Goal: Task Accomplishment & Management: Use online tool/utility

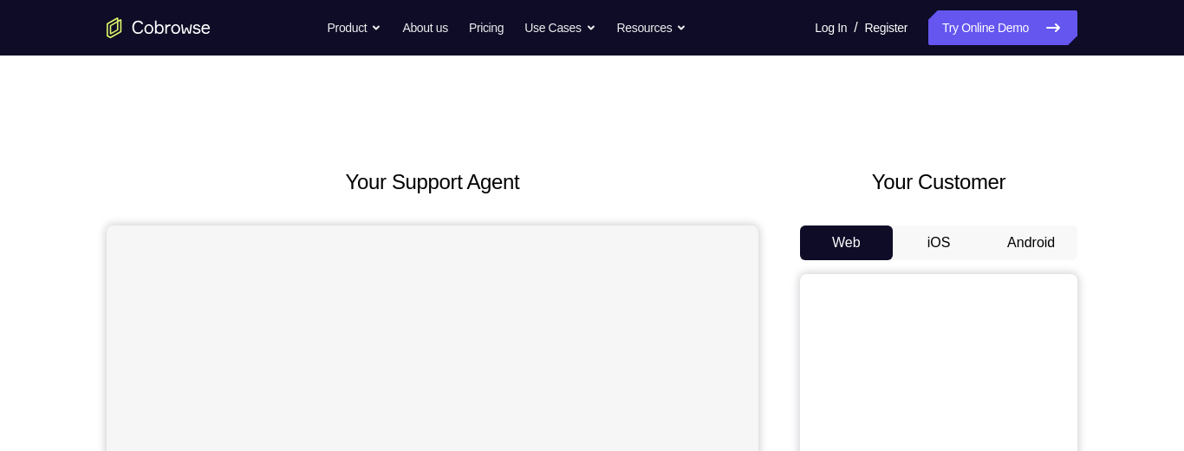
click at [1036, 235] on button "Android" at bounding box center [1030, 242] width 93 height 35
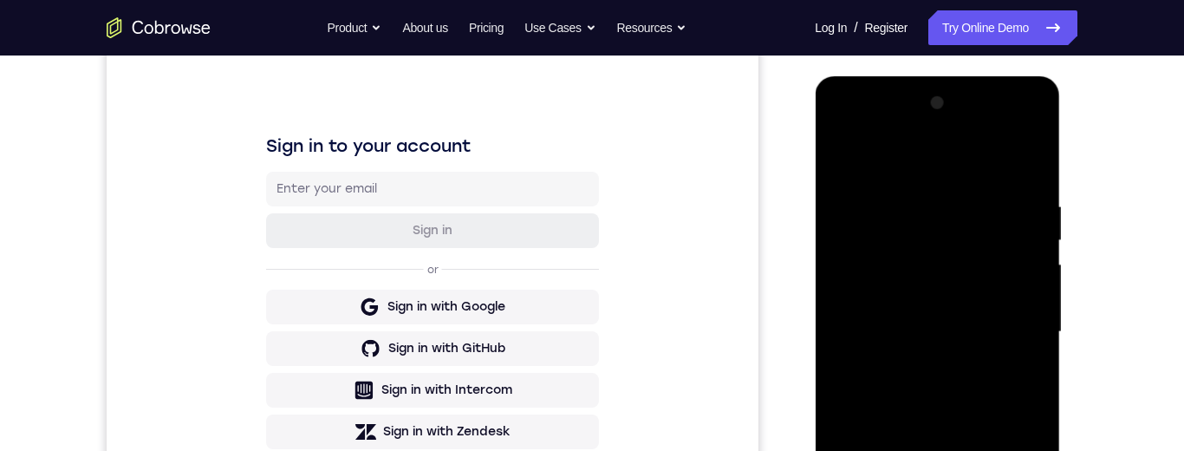
scroll to position [402, 0]
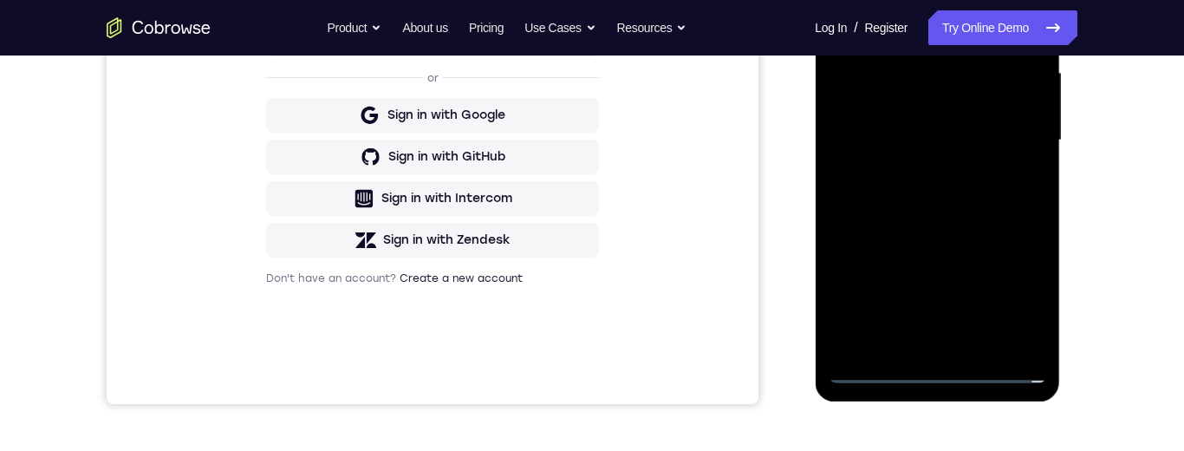
click at [931, 365] on div at bounding box center [937, 140] width 218 height 485
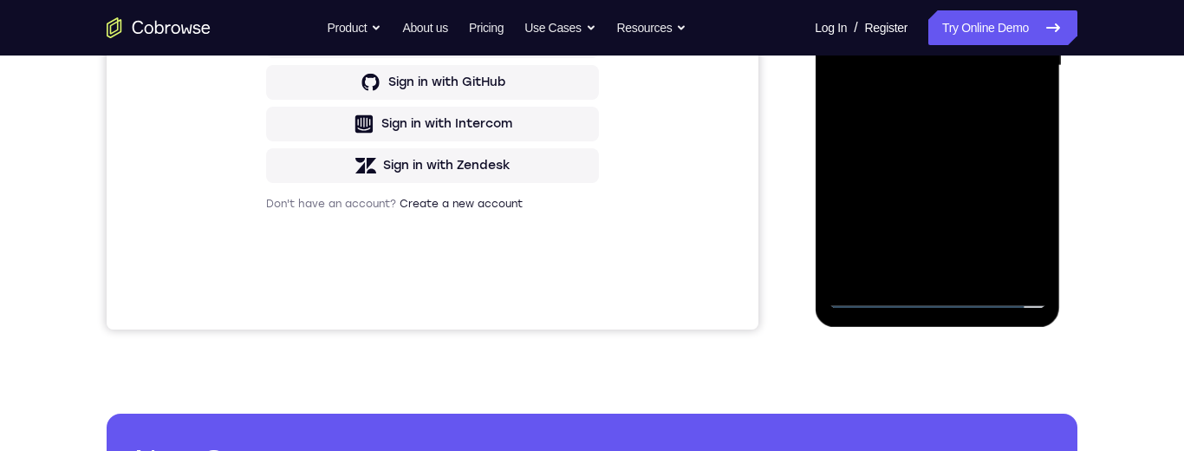
click at [932, 301] on div at bounding box center [937, 65] width 218 height 485
click at [933, 295] on div at bounding box center [937, 65] width 218 height 485
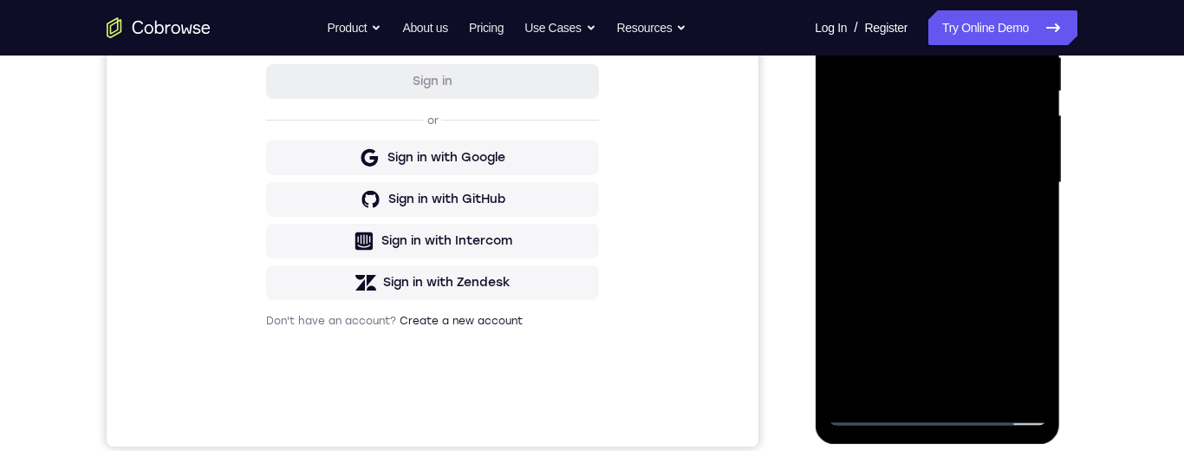
scroll to position [435, 0]
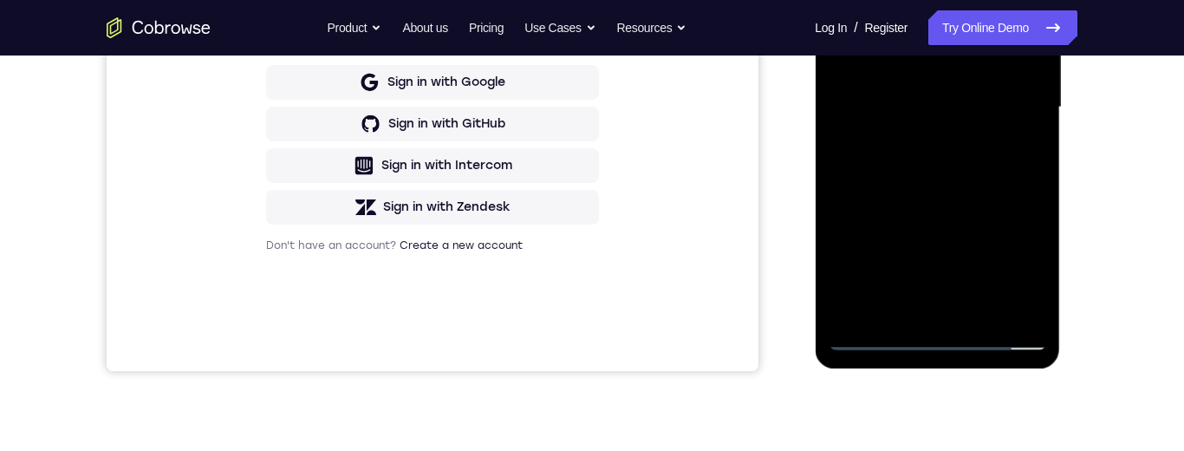
click at [1018, 251] on div at bounding box center [937, 107] width 218 height 485
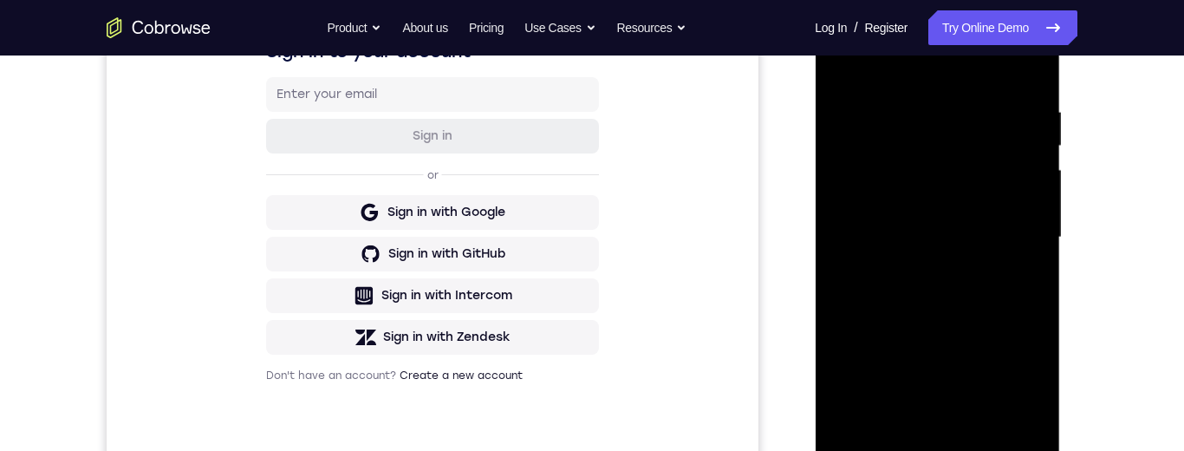
scroll to position [338, 0]
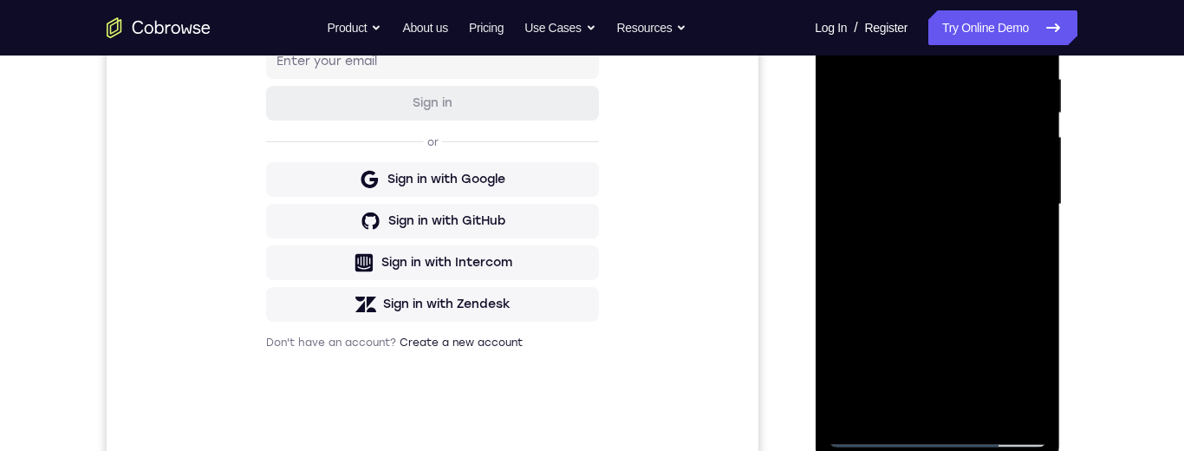
click at [1015, 348] on div at bounding box center [937, 204] width 218 height 485
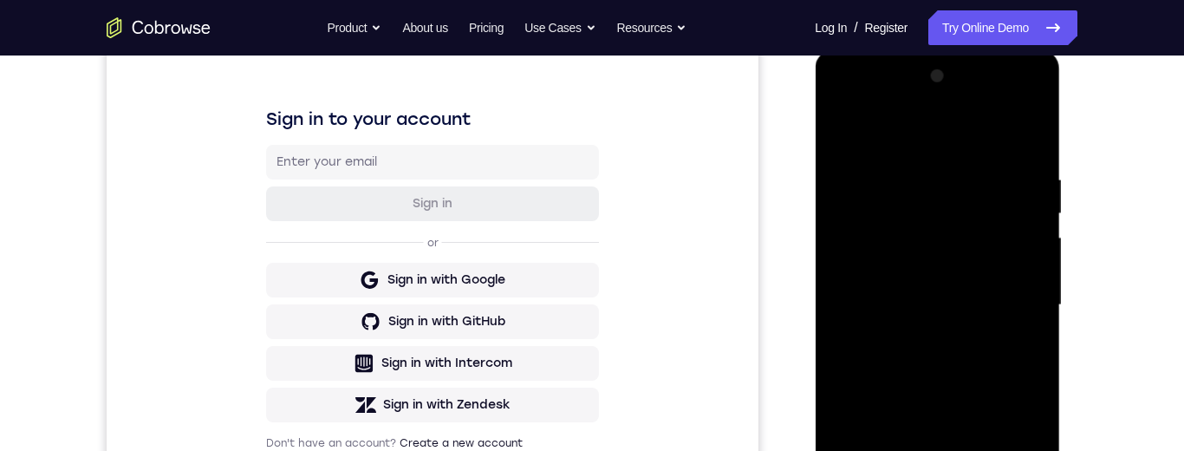
scroll to position [245, 0]
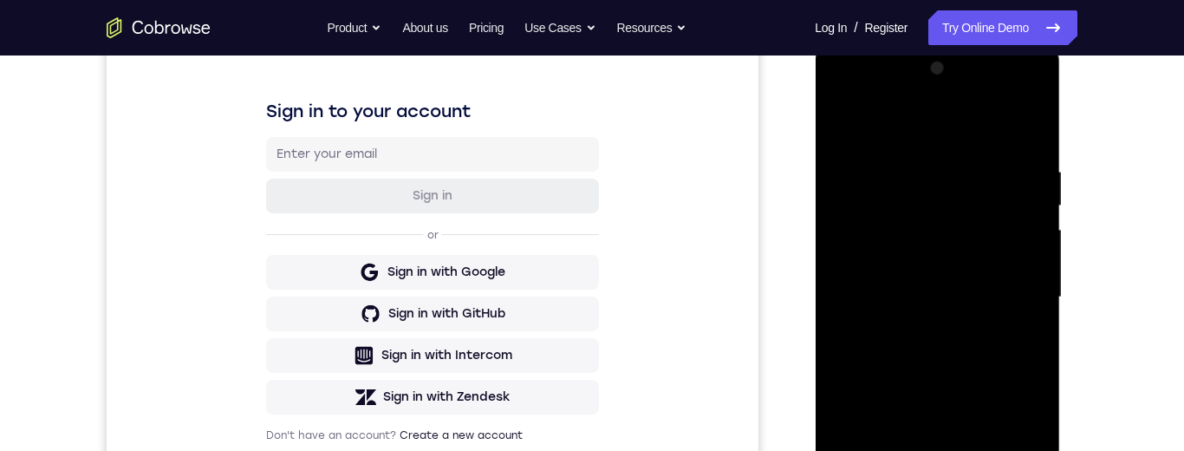
click at [1020, 104] on div at bounding box center [937, 297] width 218 height 485
click at [1020, 101] on div at bounding box center [937, 297] width 218 height 485
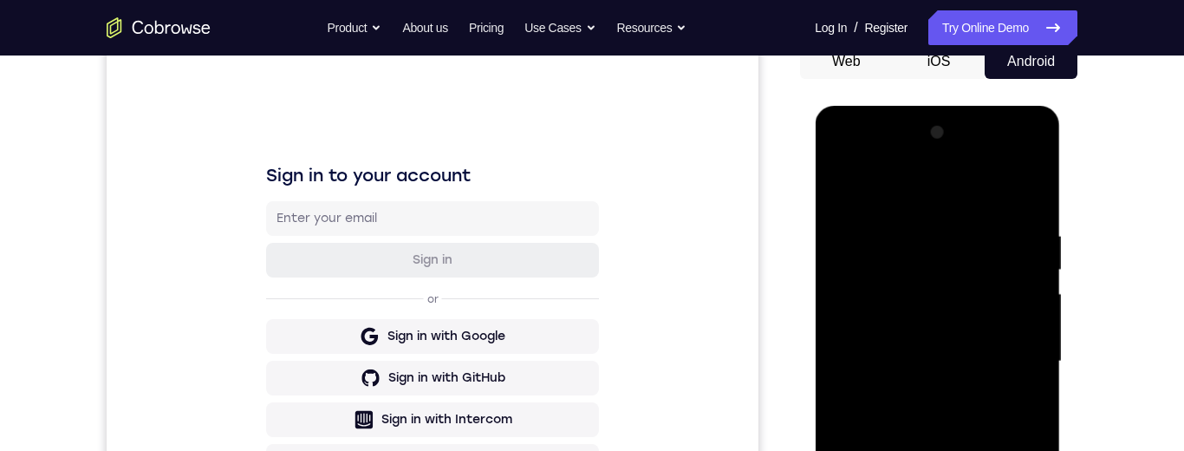
click at [1018, 169] on div at bounding box center [937, 361] width 218 height 485
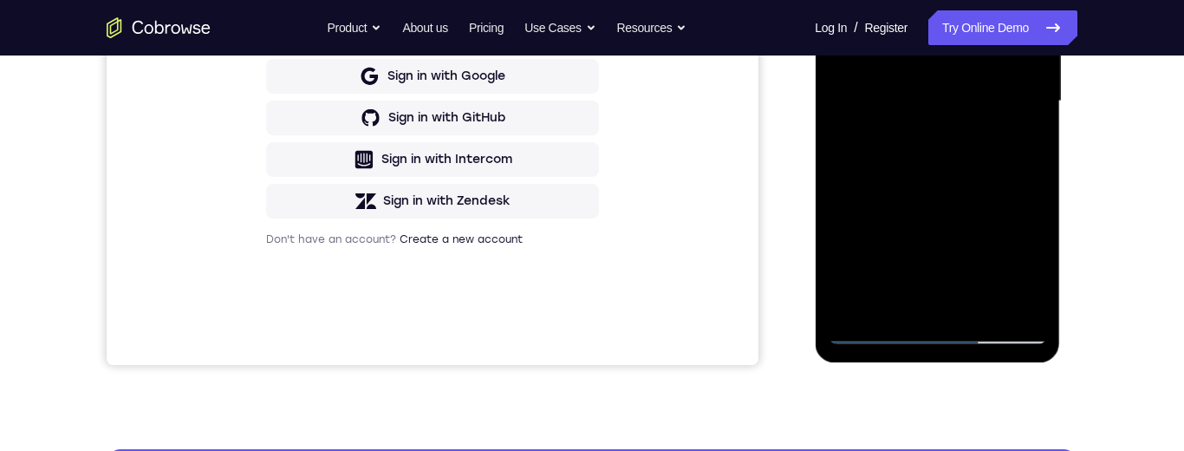
scroll to position [426, 0]
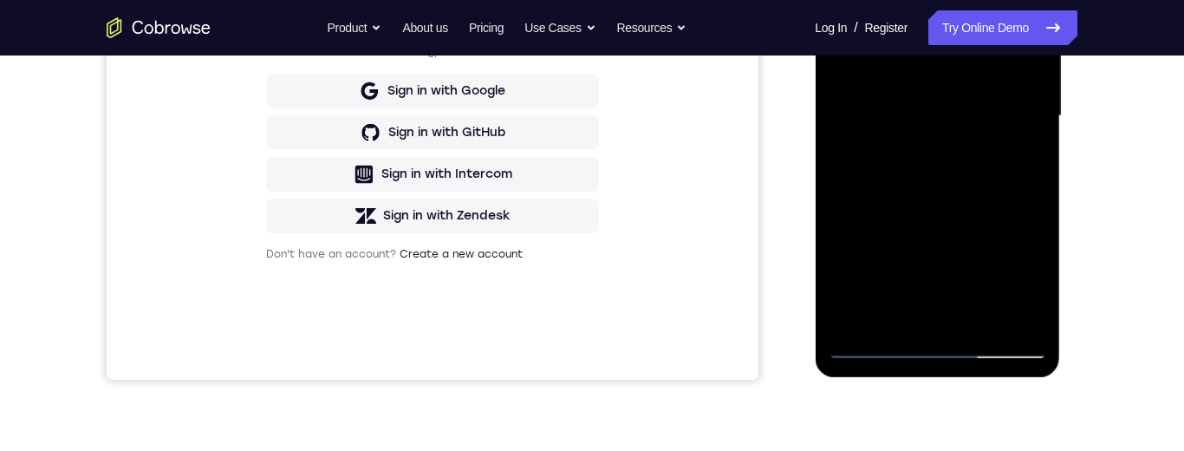
click at [874, 343] on div at bounding box center [937, 115] width 218 height 485
click at [783, 338] on div "Your Support Agent Your Customer Web iOS Android" at bounding box center [592, 61] width 971 height 640
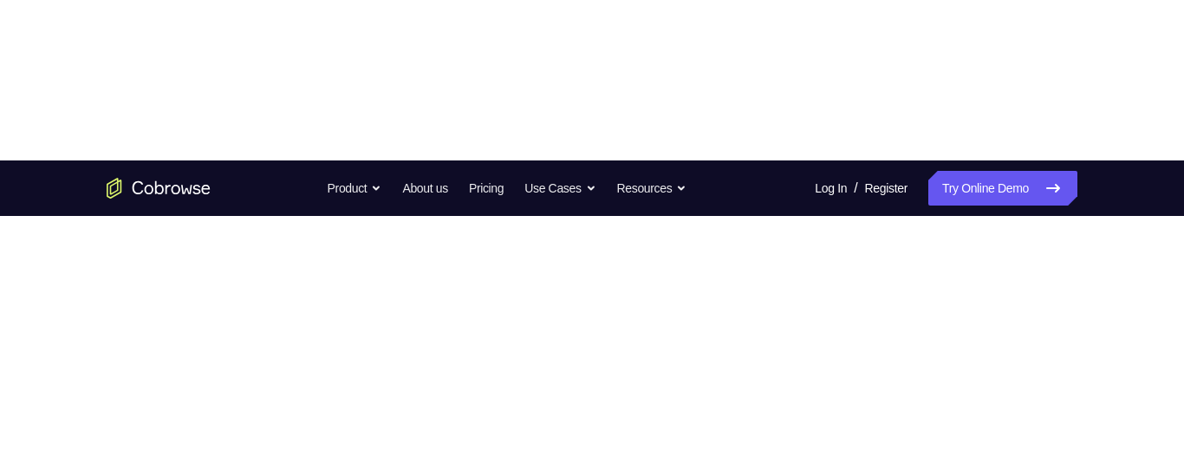
scroll to position [367, 0]
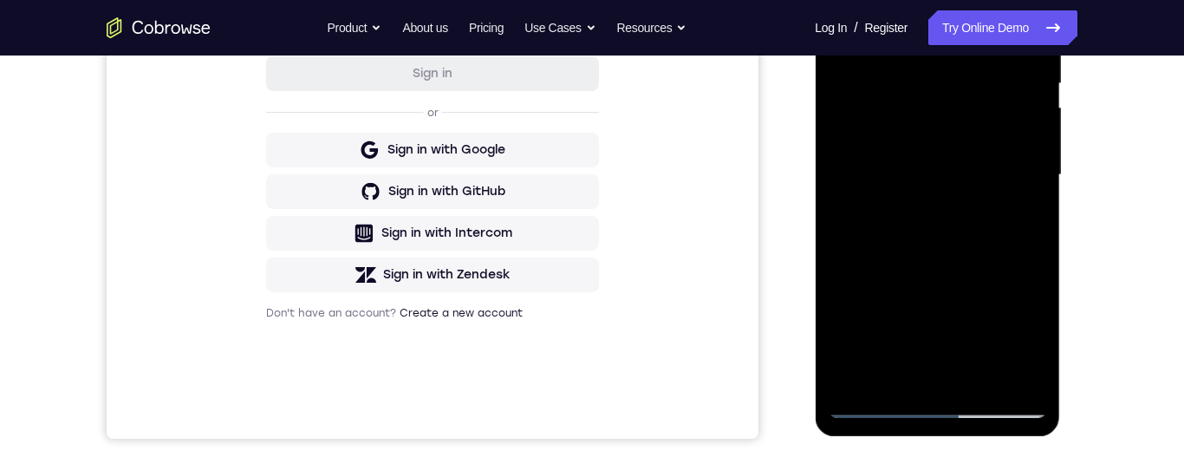
click at [869, 395] on div at bounding box center [937, 174] width 218 height 485
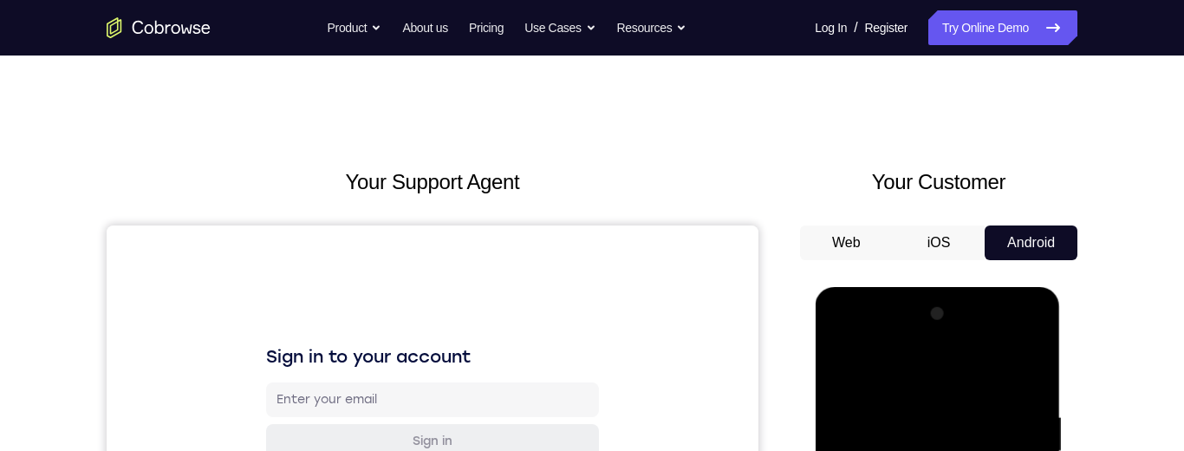
scroll to position [419, 0]
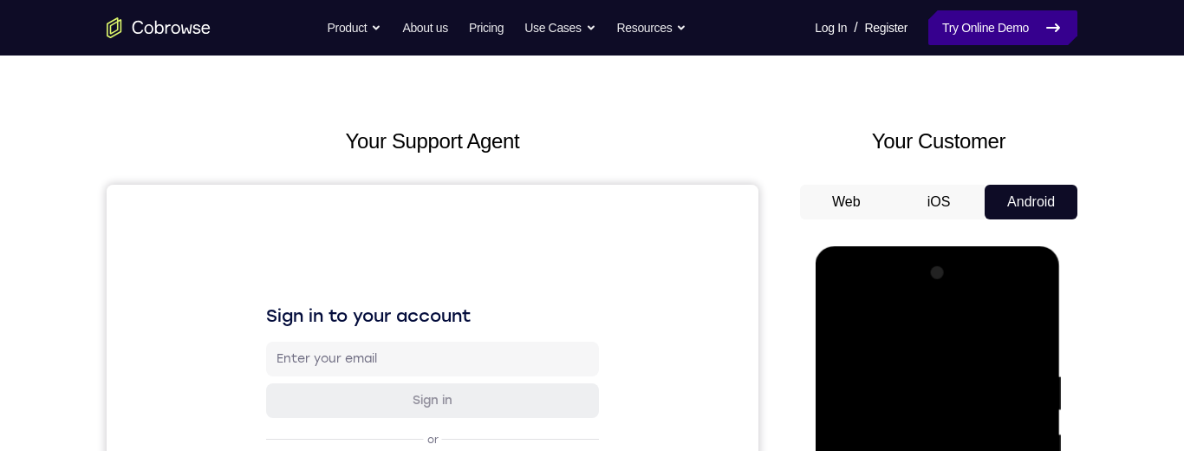
click at [1010, 32] on link "Try Online Demo" at bounding box center [1002, 27] width 149 height 35
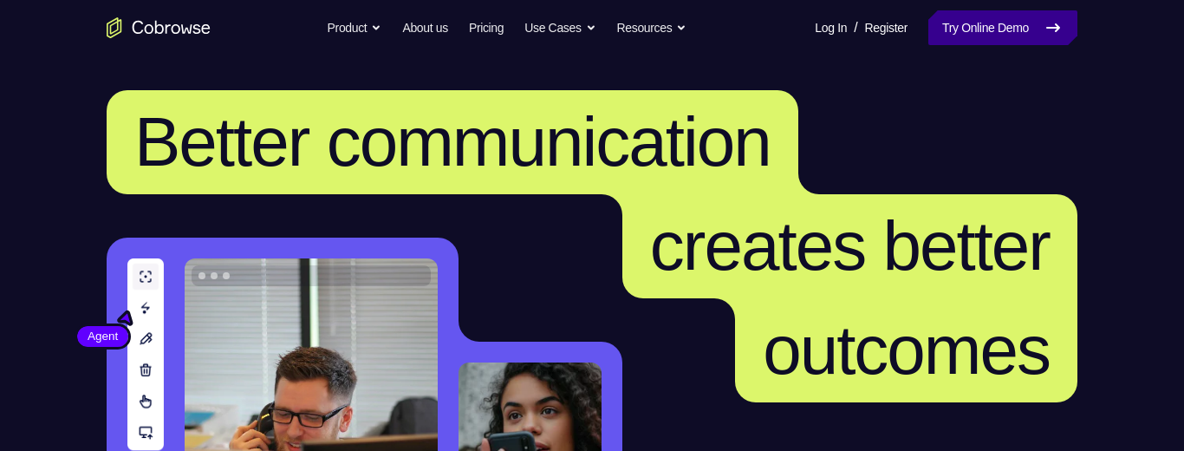
click at [990, 42] on link "Try Online Demo" at bounding box center [1002, 27] width 149 height 35
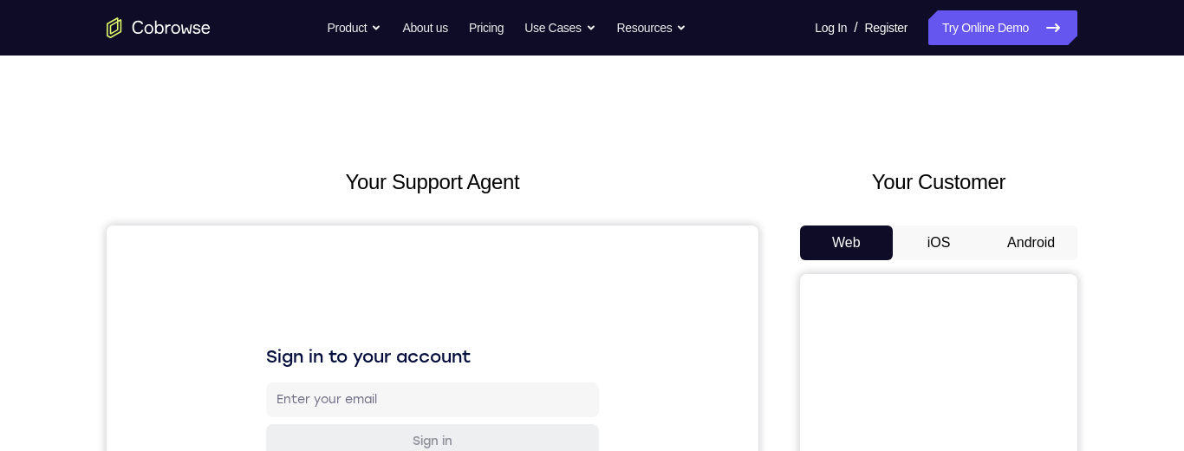
click at [1010, 237] on button "Android" at bounding box center [1030, 242] width 93 height 35
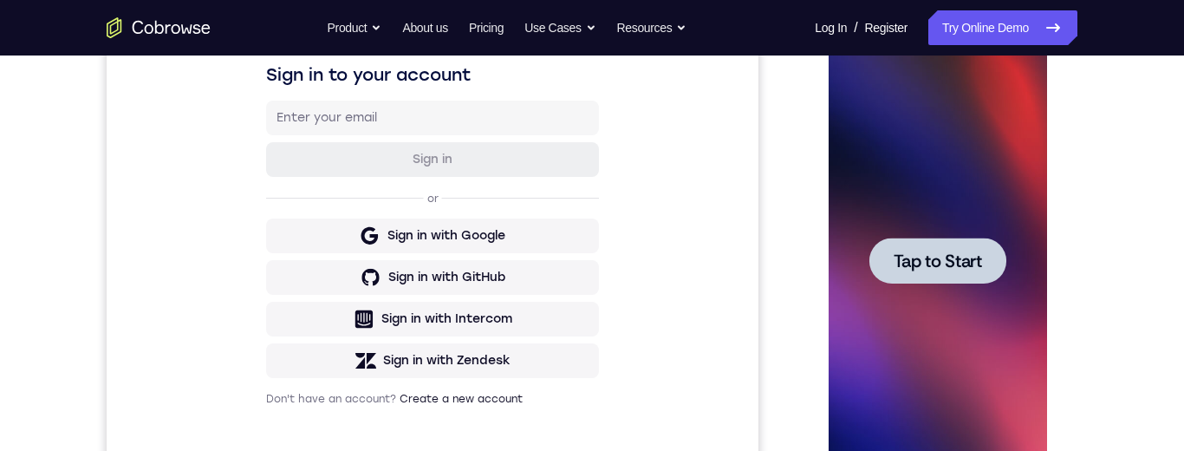
click at [928, 261] on span "Tap to Start" at bounding box center [937, 260] width 88 height 17
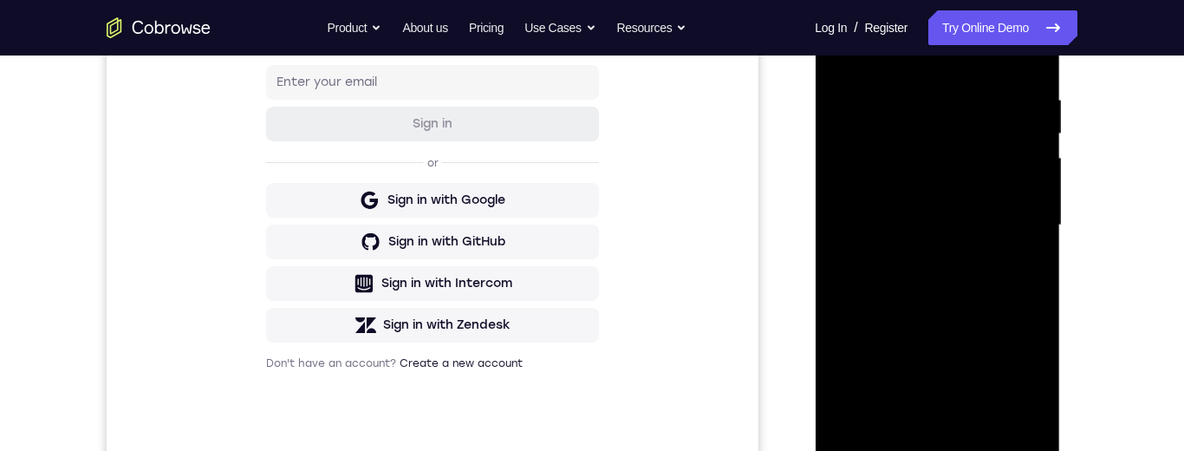
scroll to position [392, 0]
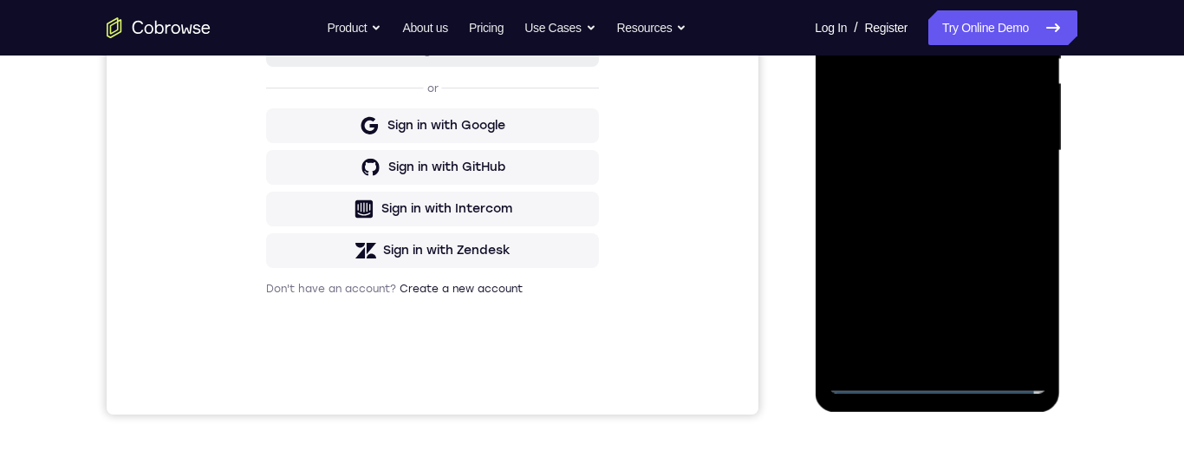
click at [931, 375] on div at bounding box center [937, 150] width 218 height 485
click at [871, 380] on div at bounding box center [937, 150] width 218 height 485
click at [873, 379] on div at bounding box center [937, 150] width 218 height 485
click at [869, 375] on div at bounding box center [937, 150] width 218 height 485
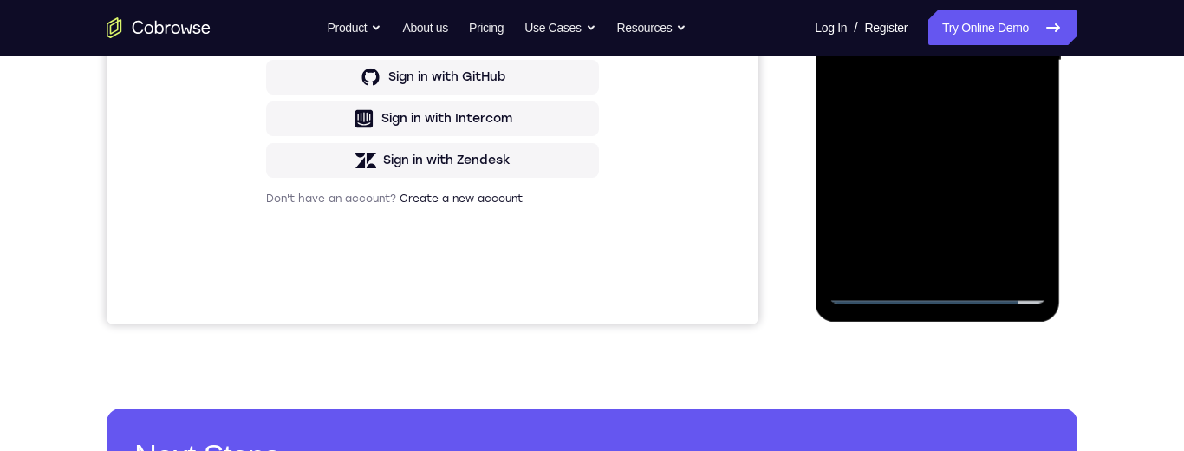
scroll to position [495, 0]
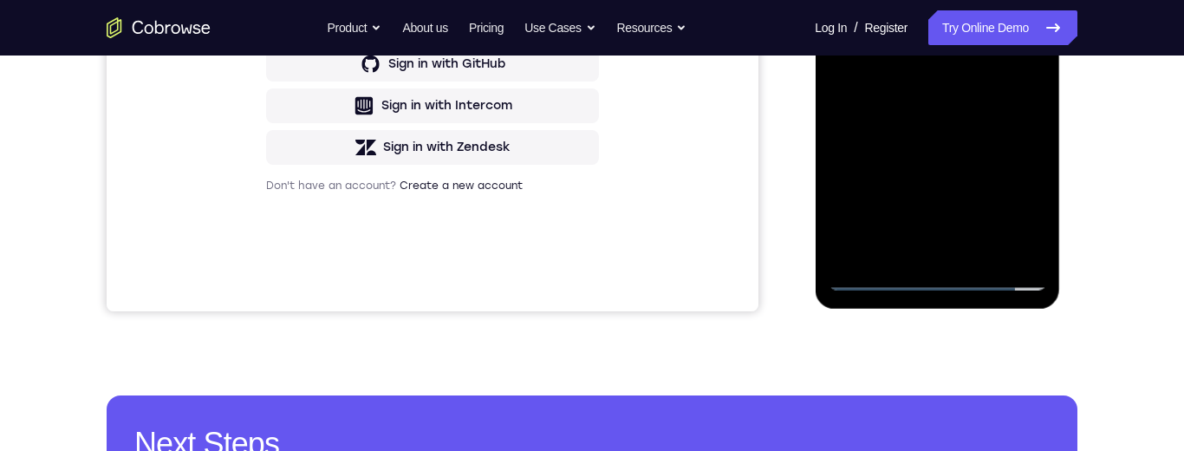
click at [873, 274] on div at bounding box center [937, 47] width 218 height 485
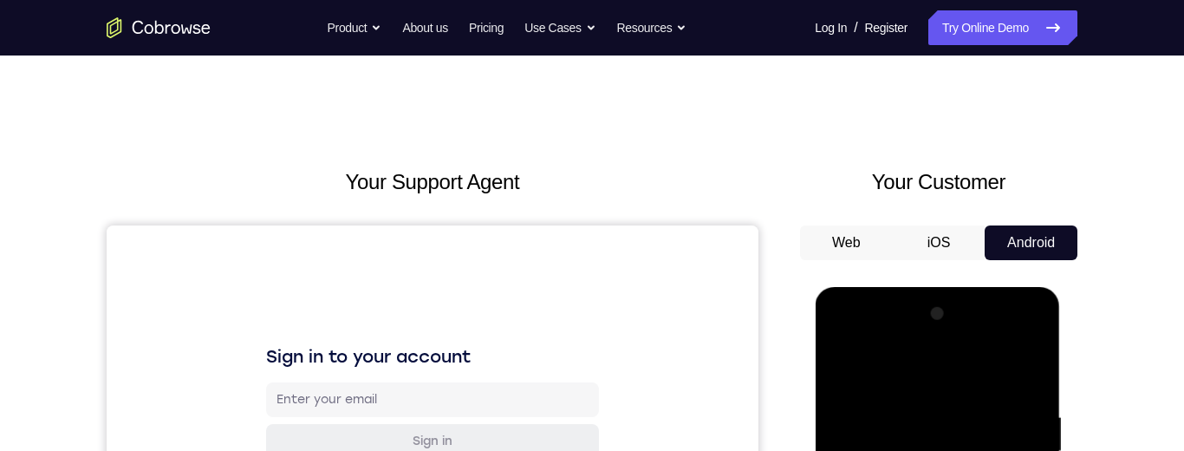
scroll to position [398, 0]
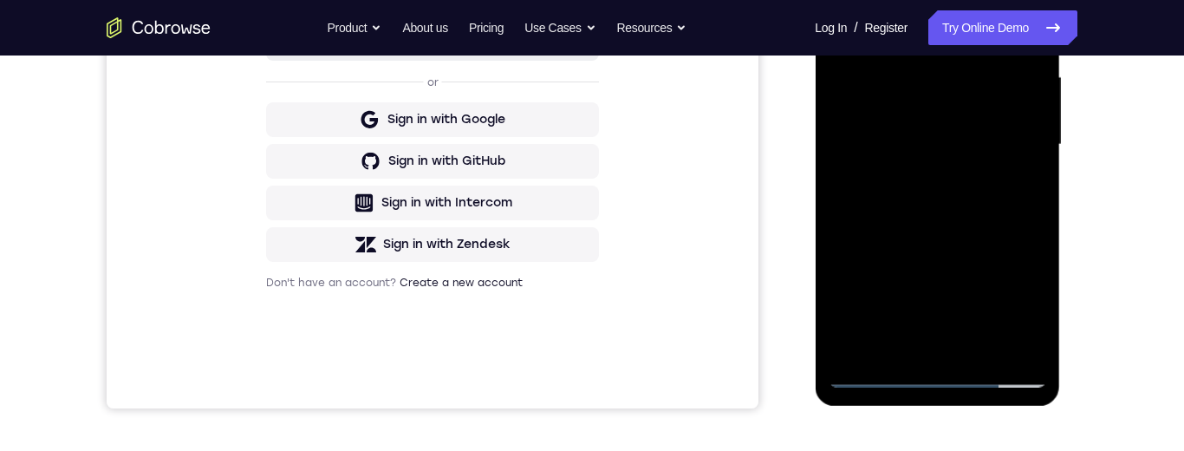
click at [1029, 294] on div at bounding box center [937, 144] width 218 height 485
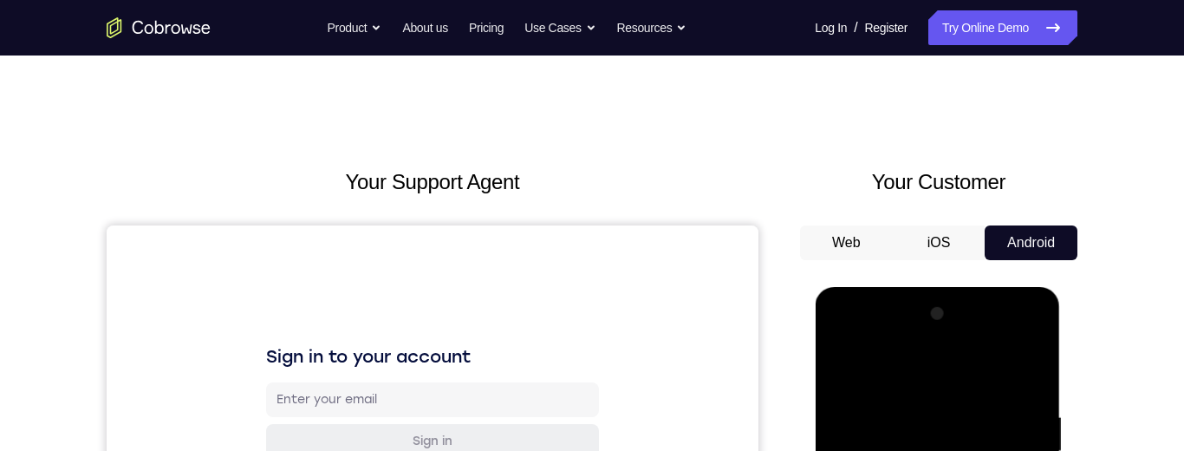
scroll to position [387, 0]
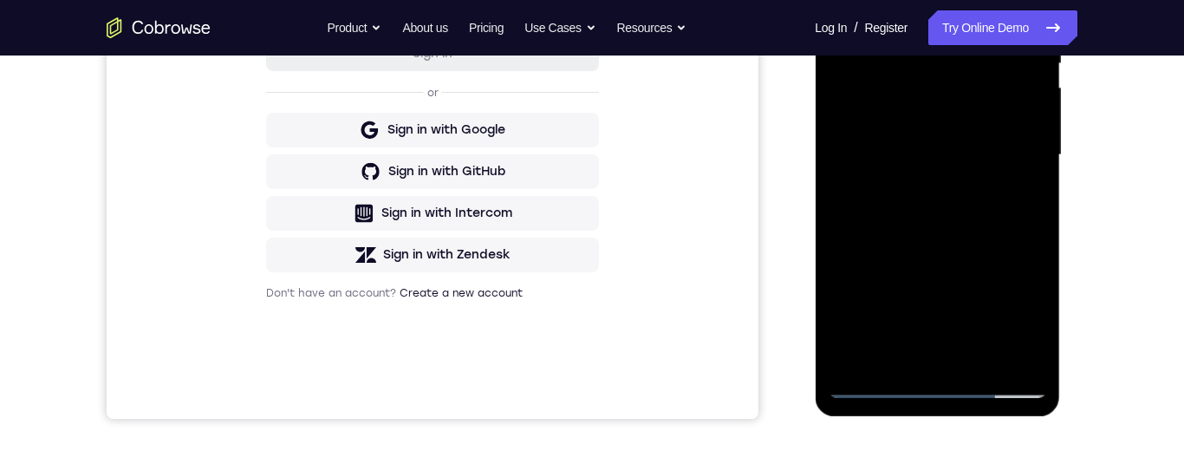
click at [1012, 302] on div at bounding box center [937, 154] width 218 height 485
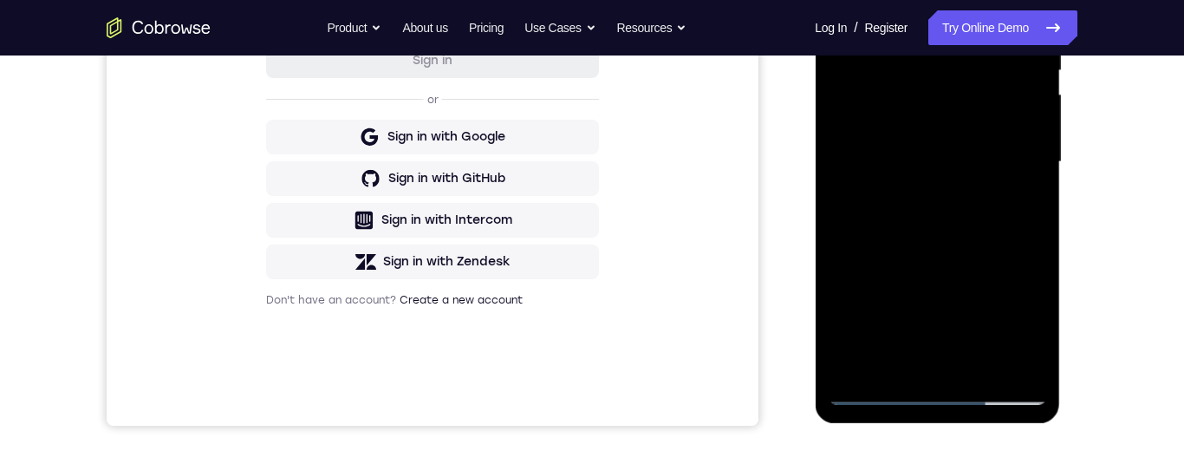
click at [1013, 309] on div at bounding box center [937, 161] width 218 height 485
click at [1010, 307] on div at bounding box center [937, 161] width 218 height 485
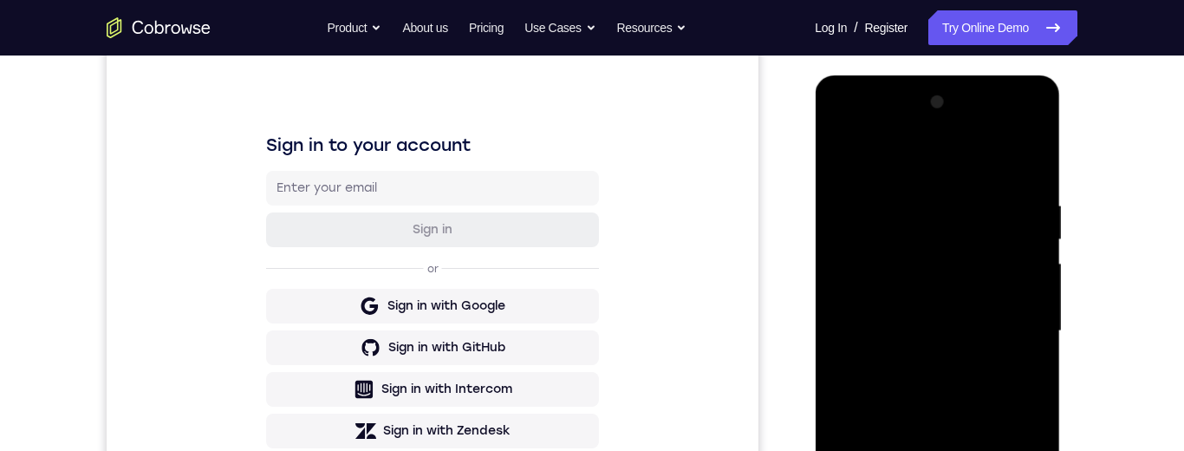
click at [850, 124] on div at bounding box center [937, 330] width 218 height 485
click at [1005, 327] on div at bounding box center [937, 330] width 218 height 485
click at [915, 361] on div at bounding box center [937, 330] width 218 height 485
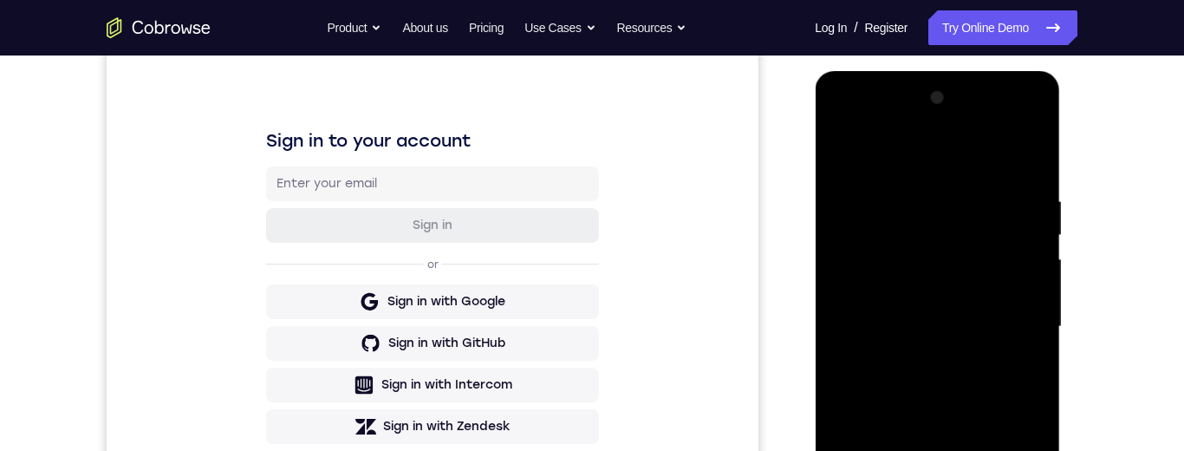
scroll to position [315, 0]
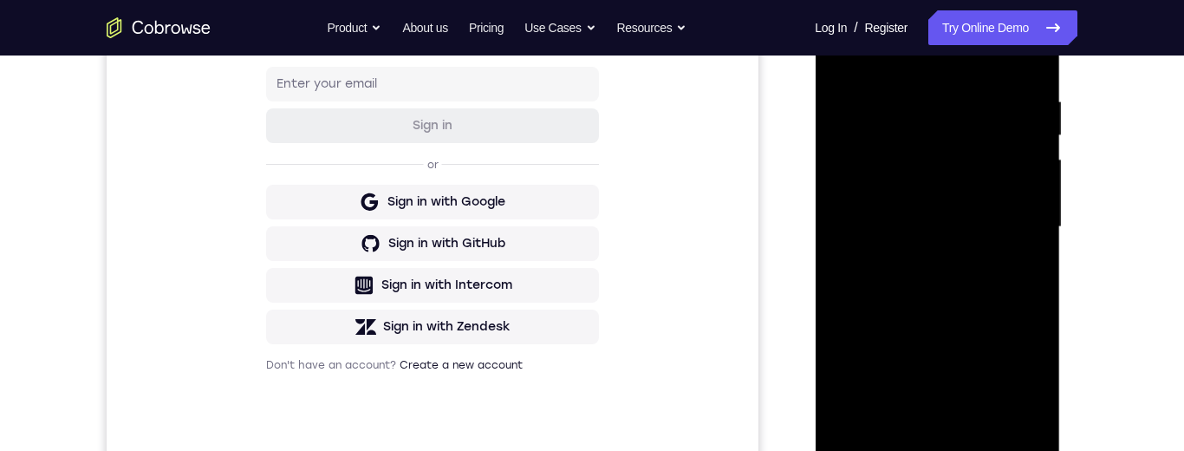
click at [916, 256] on div at bounding box center [937, 226] width 218 height 485
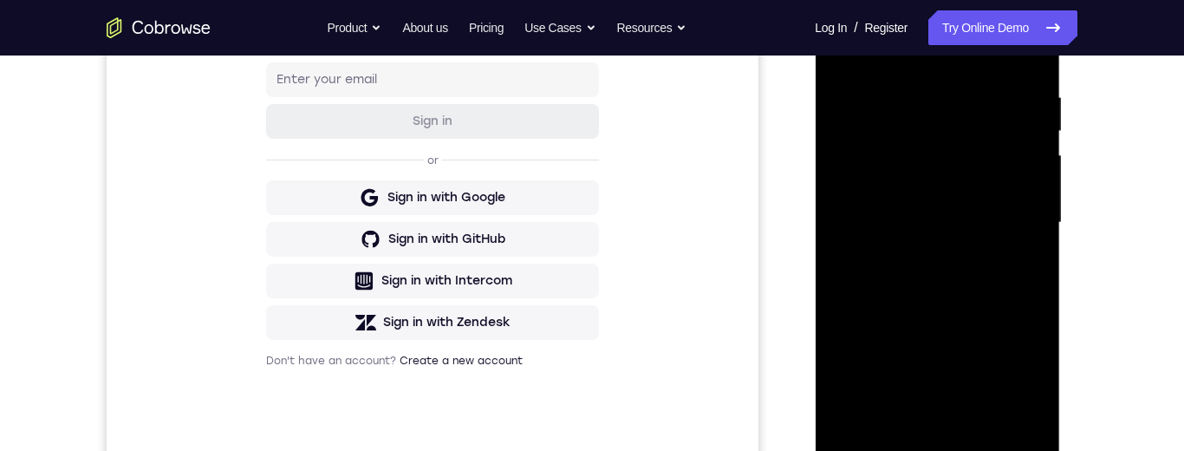
scroll to position [349, 0]
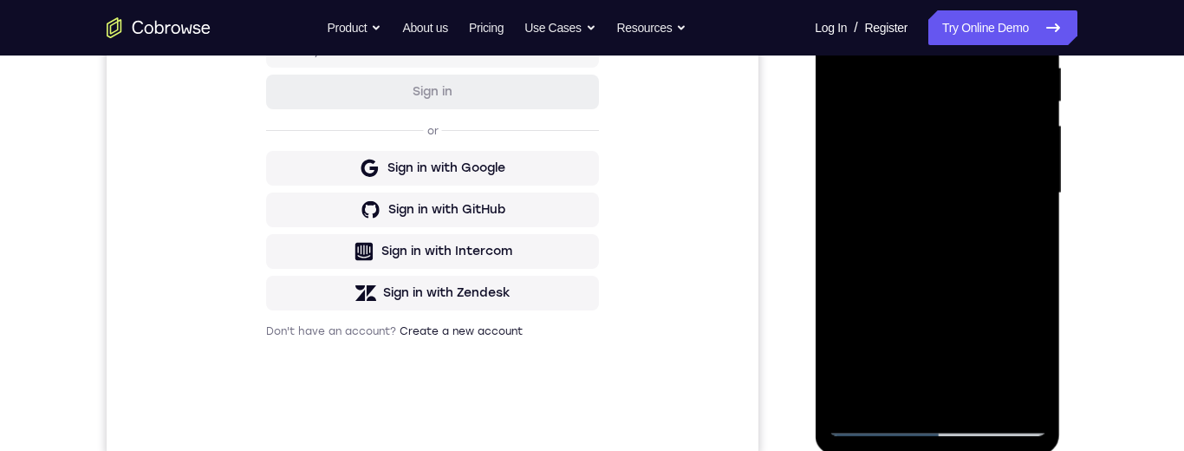
click at [935, 273] on div at bounding box center [937, 193] width 218 height 485
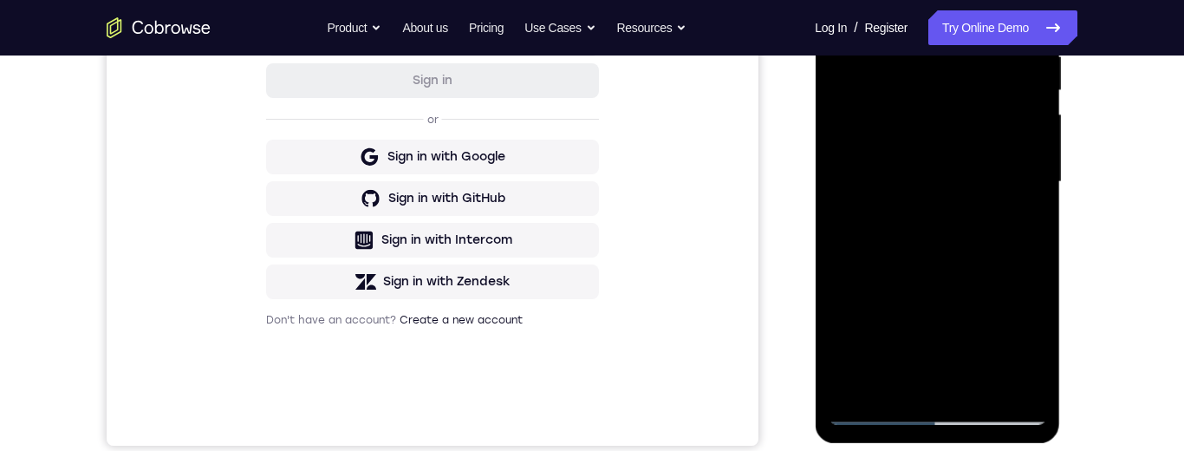
click at [931, 208] on div at bounding box center [937, 181] width 218 height 485
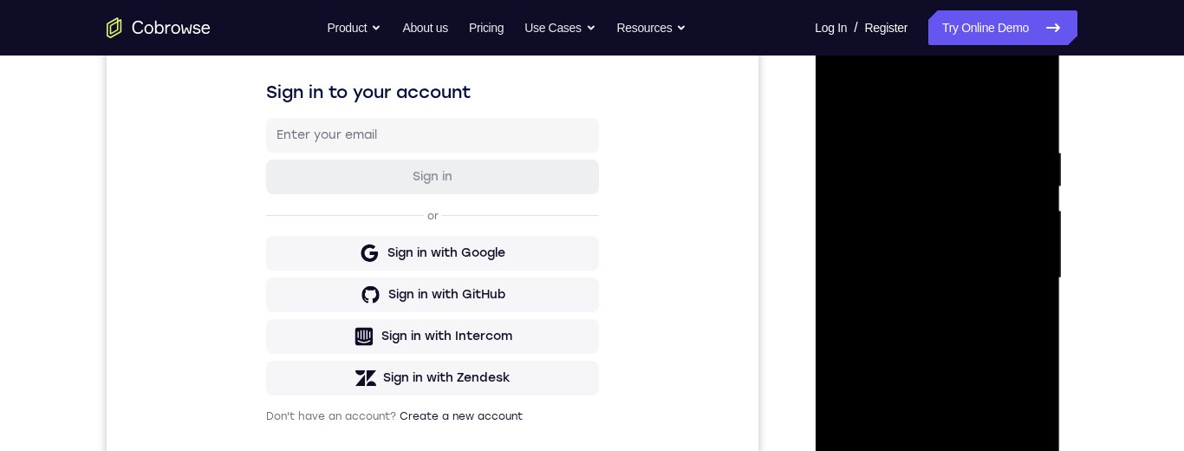
scroll to position [289, 0]
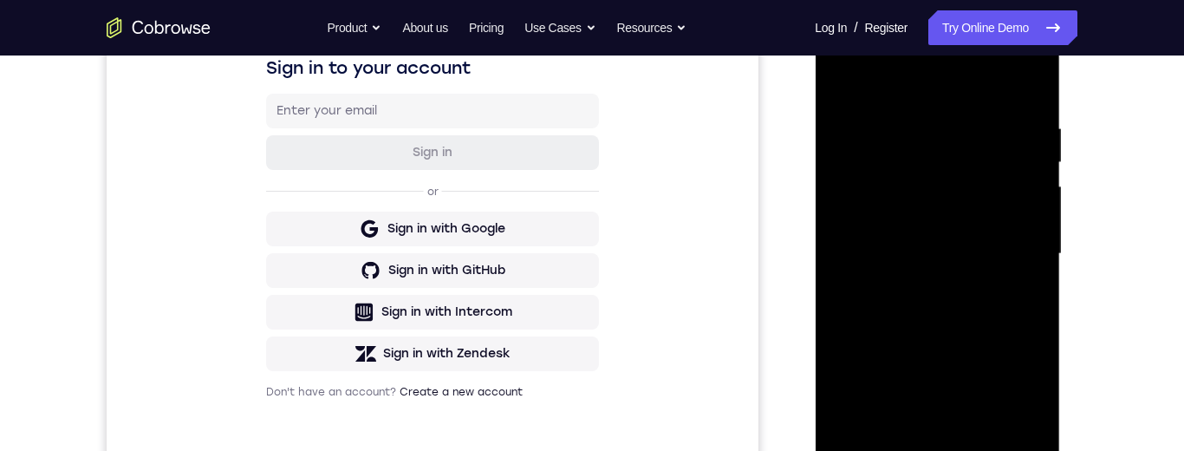
click at [940, 240] on div at bounding box center [937, 253] width 218 height 485
click at [890, 248] on div at bounding box center [937, 253] width 218 height 485
click at [948, 233] on div at bounding box center [937, 253] width 218 height 485
click at [966, 193] on div at bounding box center [937, 253] width 218 height 485
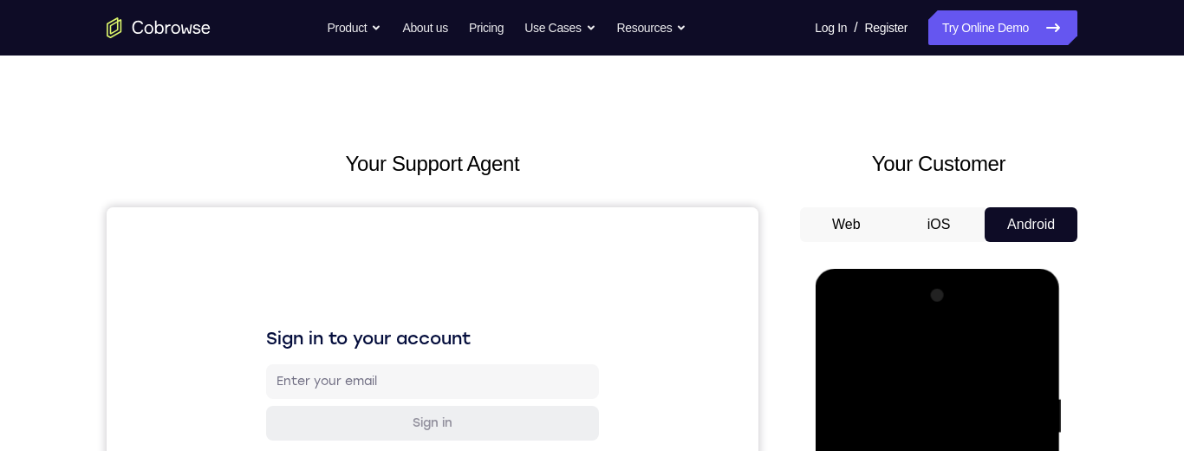
scroll to position [323, 0]
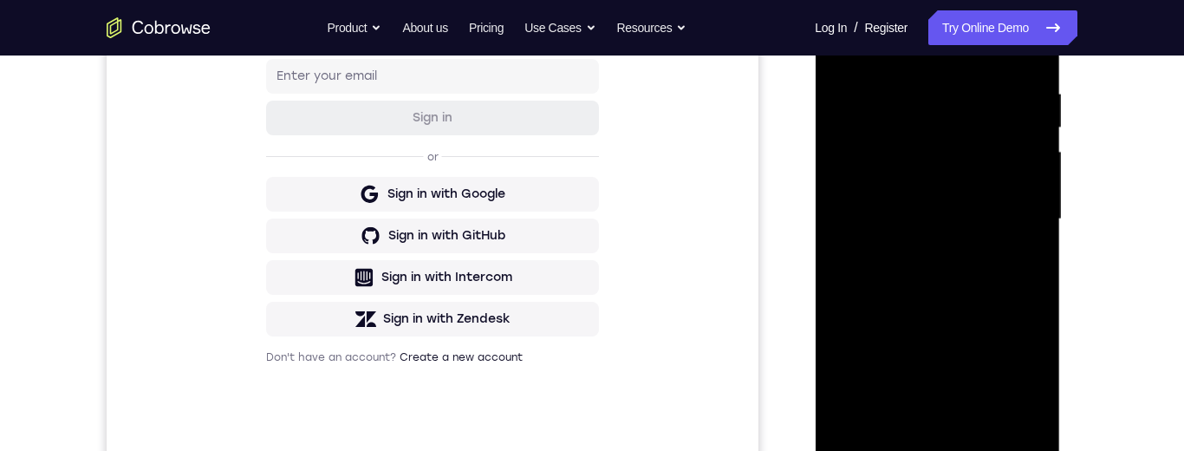
click at [976, 159] on div at bounding box center [937, 219] width 218 height 485
click at [1030, 157] on div at bounding box center [937, 219] width 218 height 485
click at [964, 29] on link "Try Online Demo" at bounding box center [1002, 27] width 149 height 35
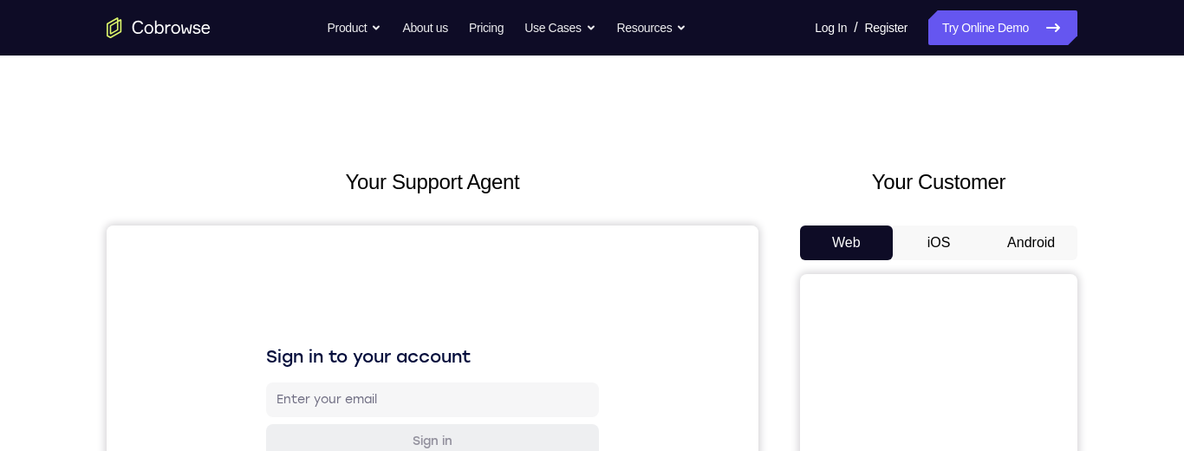
click at [1035, 245] on button "Android" at bounding box center [1030, 242] width 93 height 35
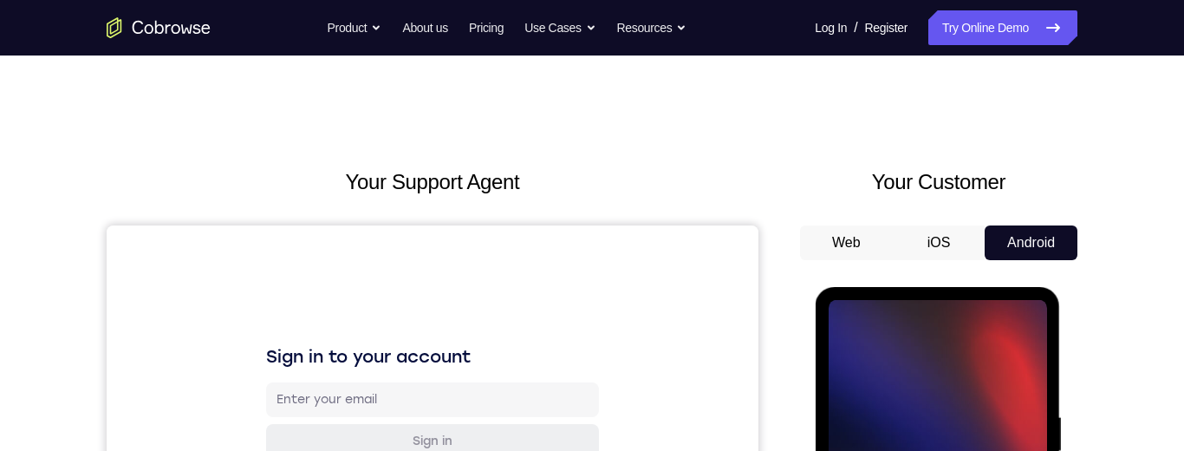
scroll to position [175, 0]
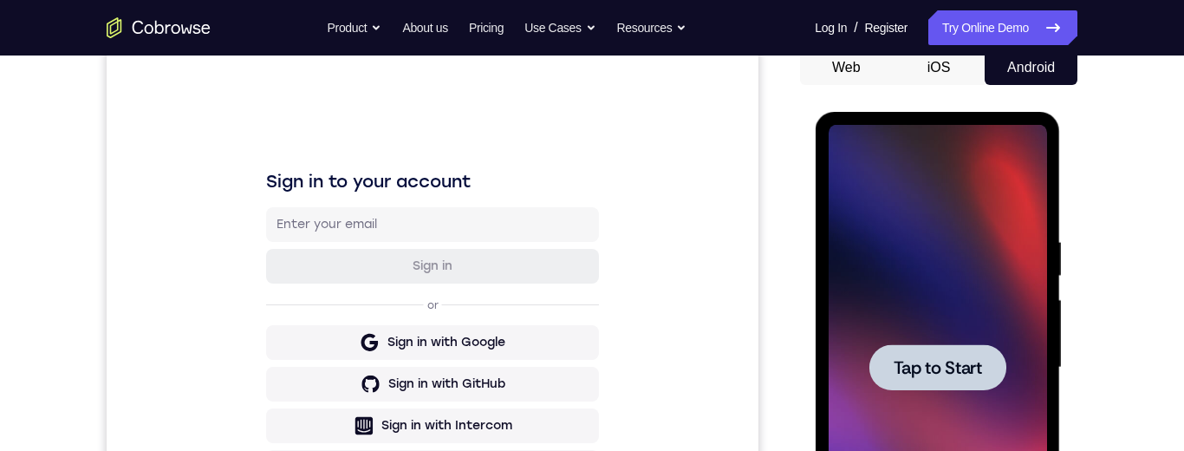
click at [947, 363] on span "Tap to Start" at bounding box center [937, 367] width 88 height 17
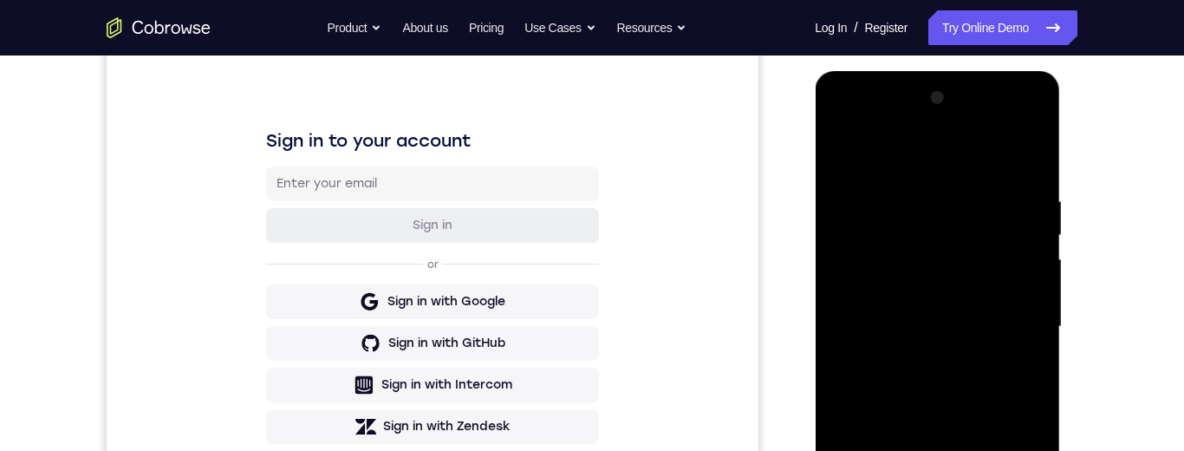
scroll to position [379, 0]
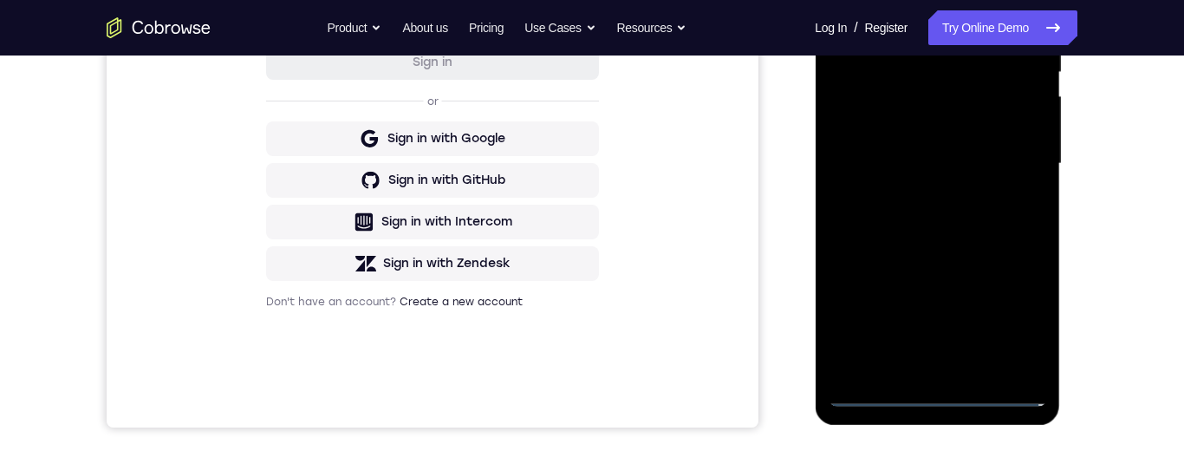
click at [935, 389] on div at bounding box center [937, 163] width 218 height 485
click at [1006, 314] on div at bounding box center [937, 163] width 218 height 485
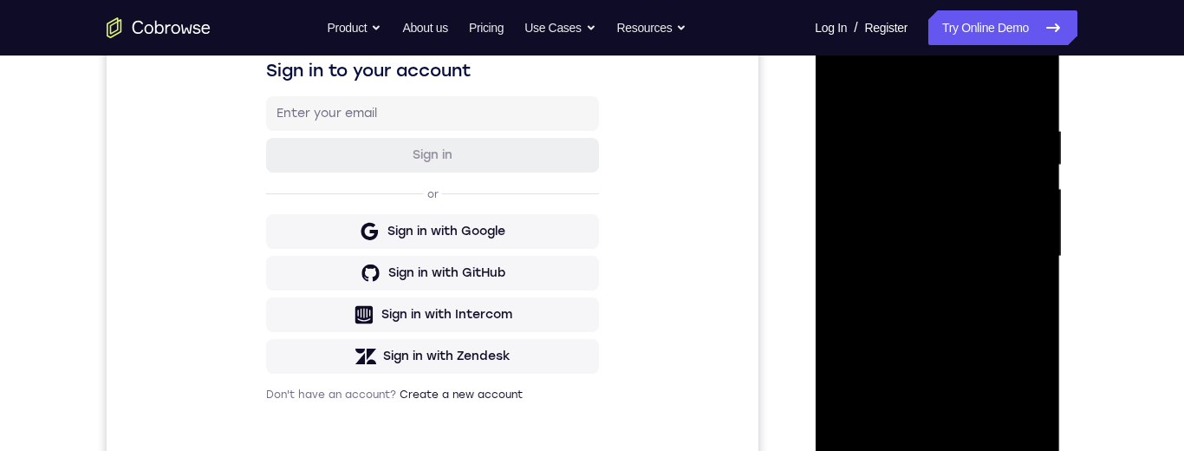
scroll to position [191, 0]
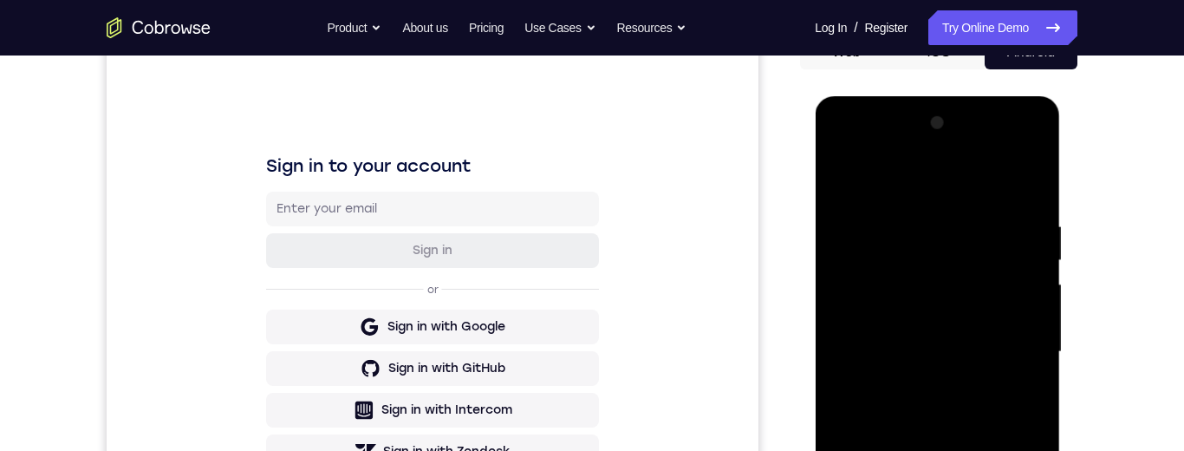
click at [846, 152] on div at bounding box center [937, 351] width 218 height 485
click at [1014, 342] on div at bounding box center [937, 351] width 218 height 485
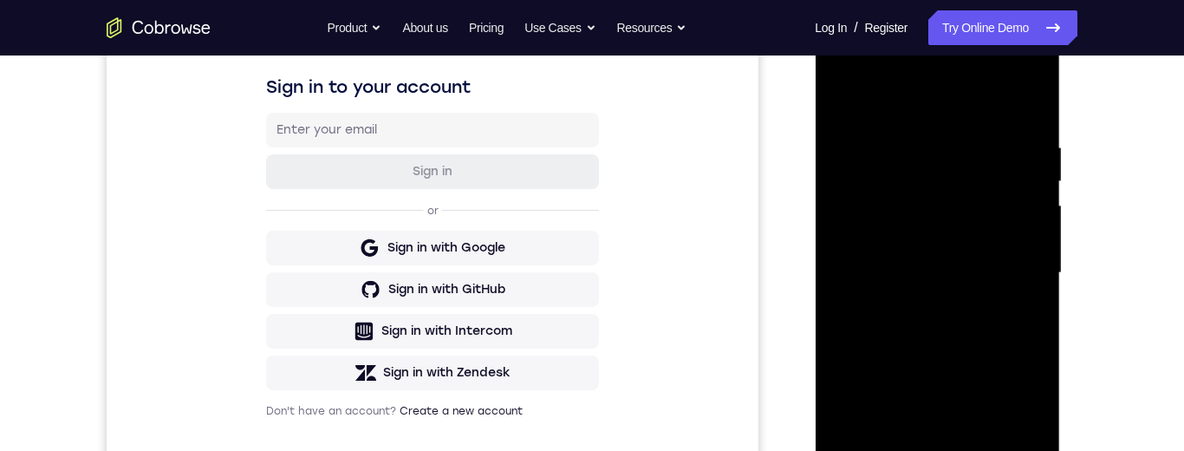
click at [925, 302] on div at bounding box center [937, 272] width 218 height 485
click at [937, 356] on div at bounding box center [937, 272] width 218 height 485
click at [957, 255] on div at bounding box center [937, 272] width 218 height 485
click at [974, 266] on div at bounding box center [937, 272] width 218 height 485
click at [936, 247] on div at bounding box center [937, 272] width 218 height 485
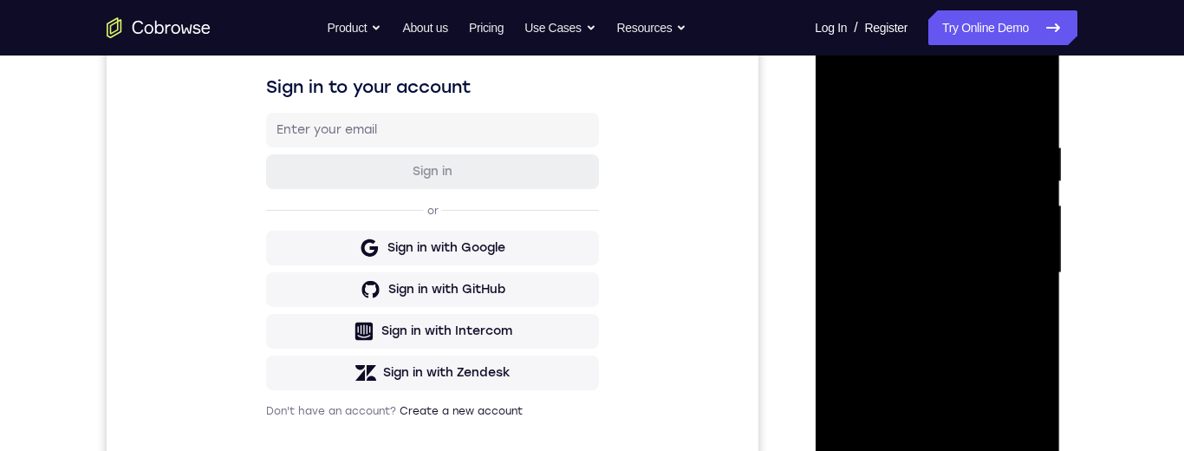
click at [951, 250] on div at bounding box center [937, 272] width 218 height 485
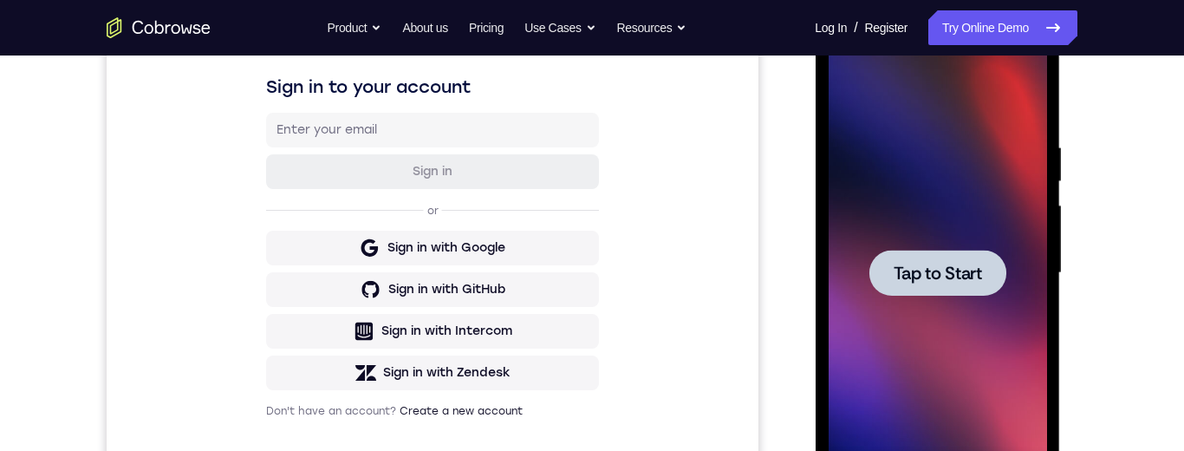
scroll to position [390, 0]
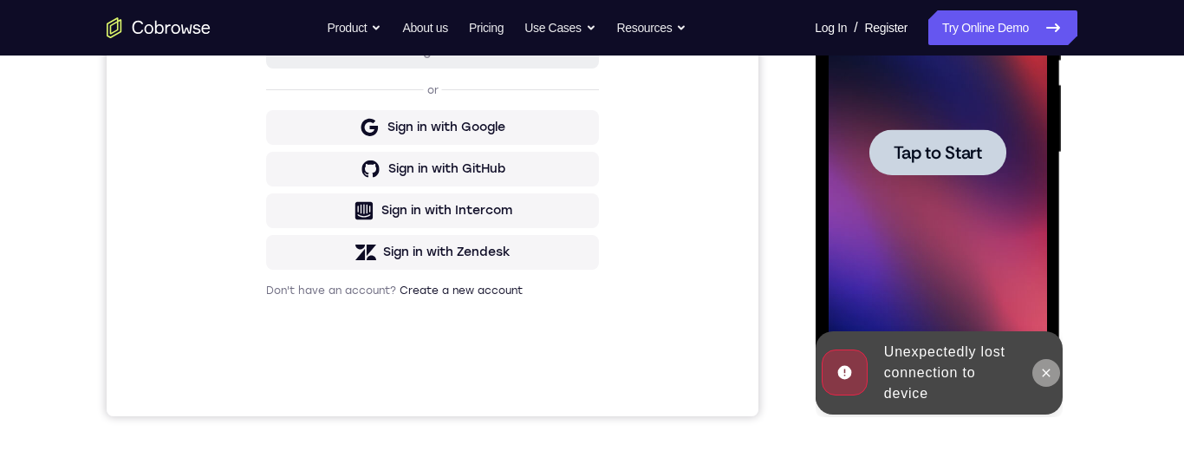
click at [1040, 368] on icon at bounding box center [1045, 373] width 14 height 14
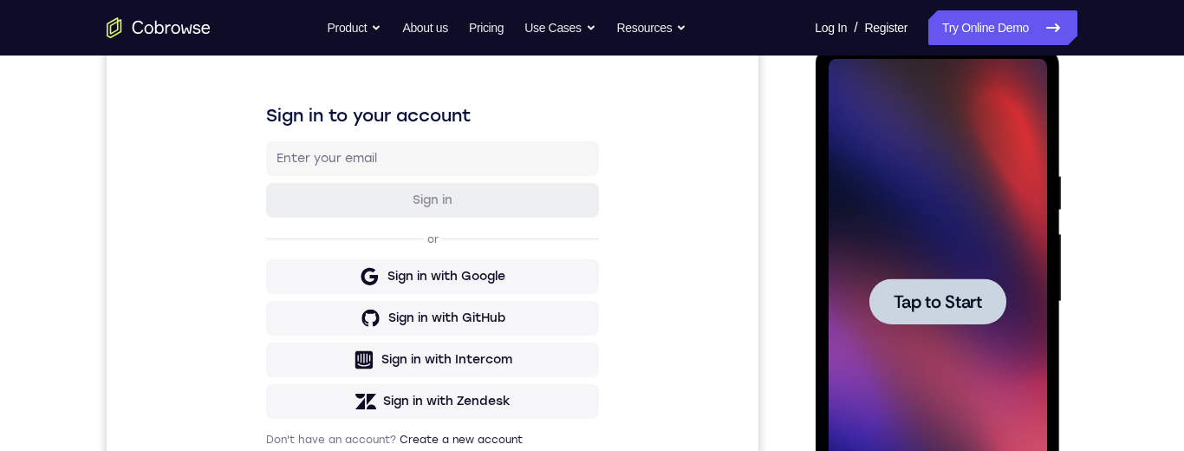
click at [957, 298] on span "Tap to Start" at bounding box center [937, 301] width 88 height 17
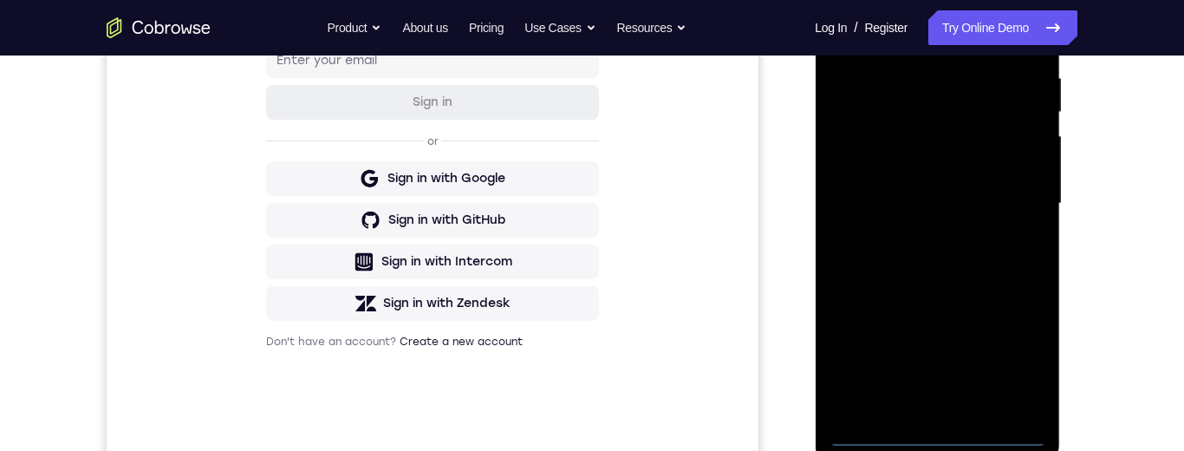
scroll to position [338, 0]
click at [928, 440] on div at bounding box center [937, 204] width 218 height 485
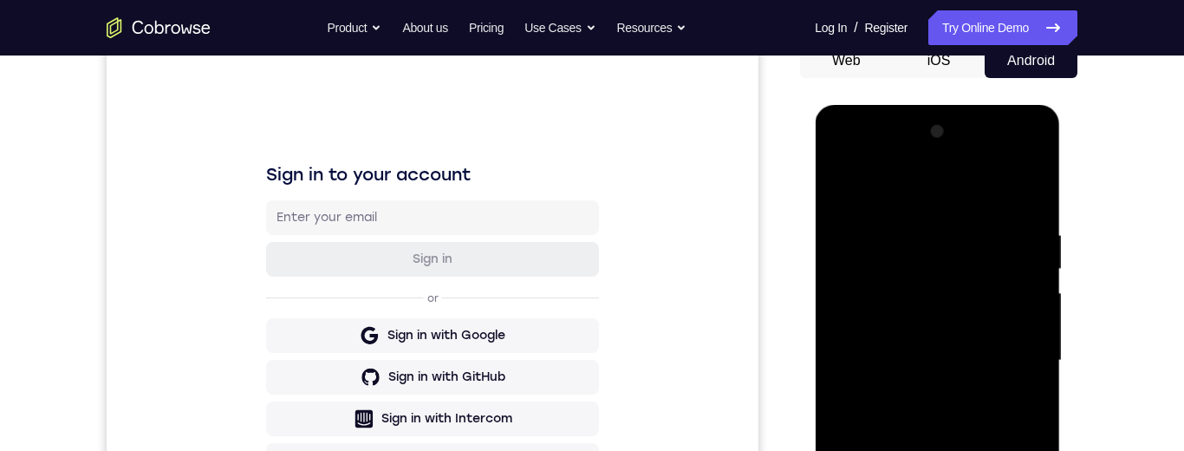
scroll to position [235, 0]
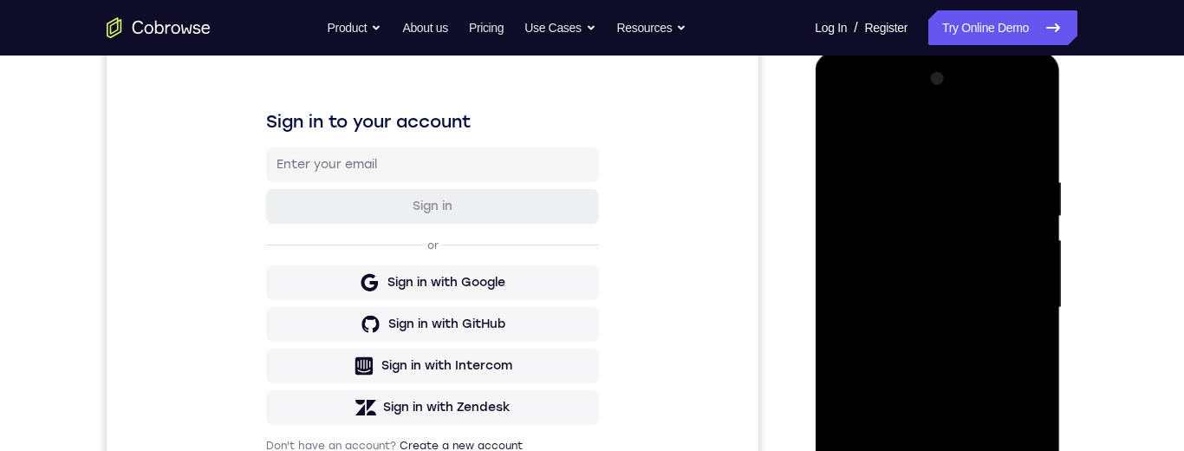
click at [919, 347] on div at bounding box center [937, 307] width 218 height 485
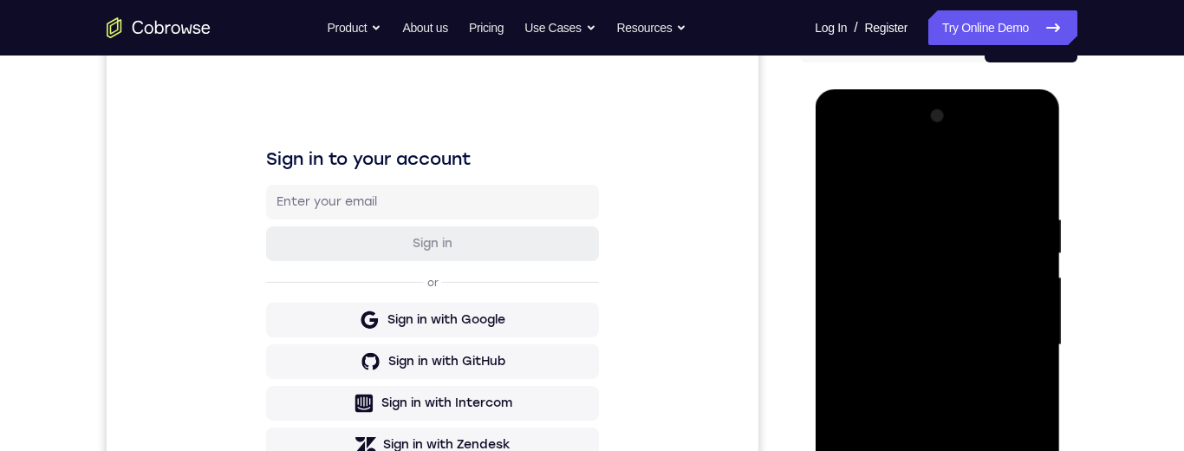
scroll to position [178, 0]
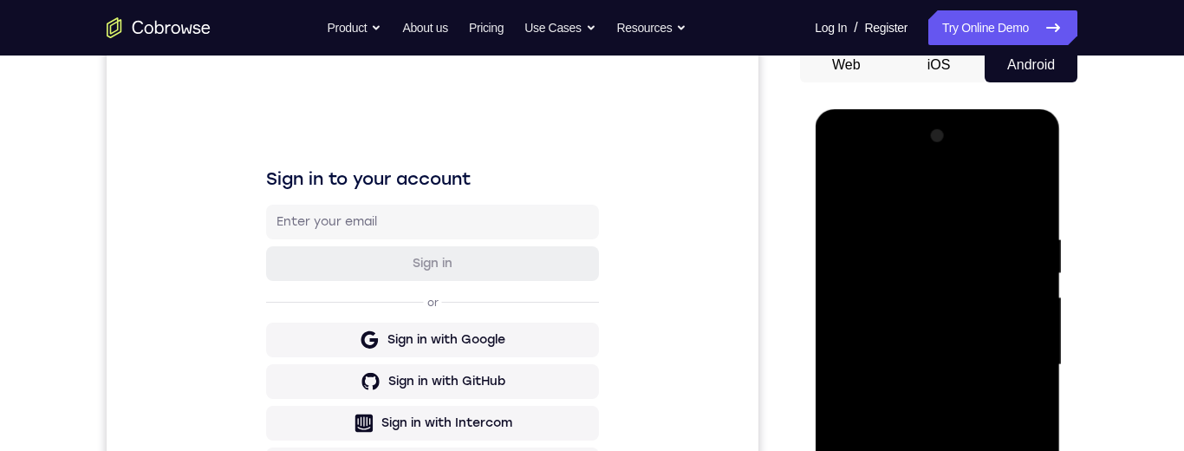
click at [1029, 165] on div at bounding box center [937, 364] width 218 height 485
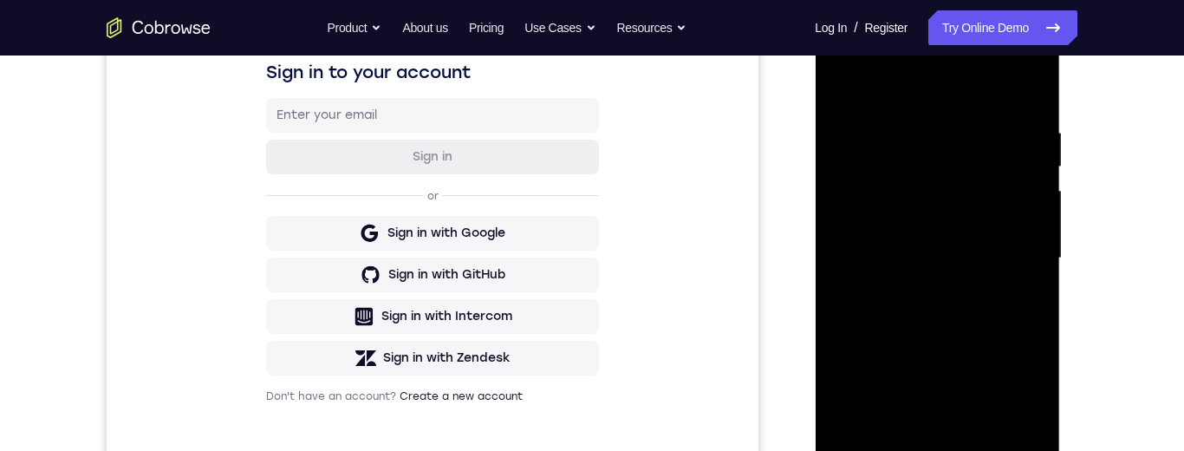
scroll to position [206, 0]
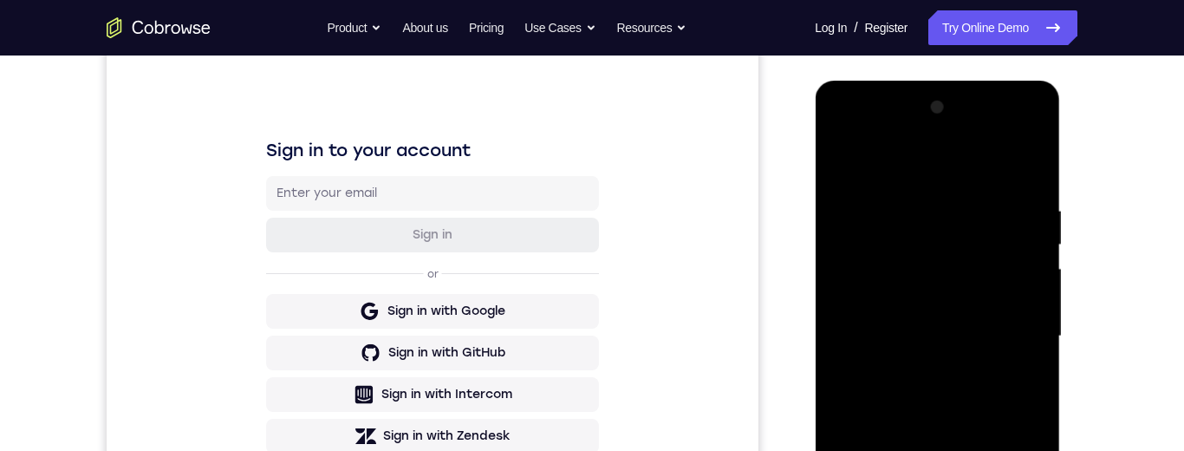
click at [1029, 134] on div at bounding box center [937, 336] width 218 height 485
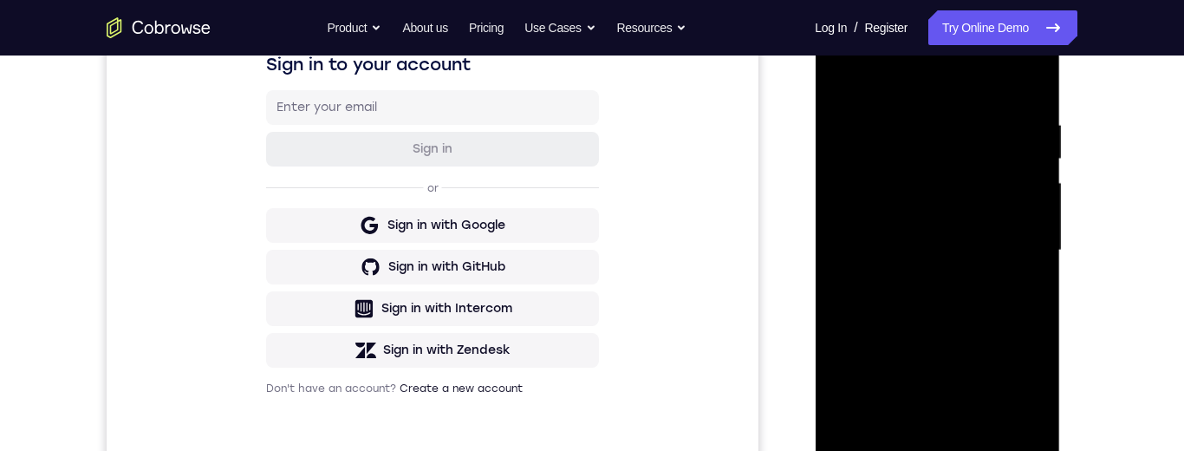
scroll to position [272, 0]
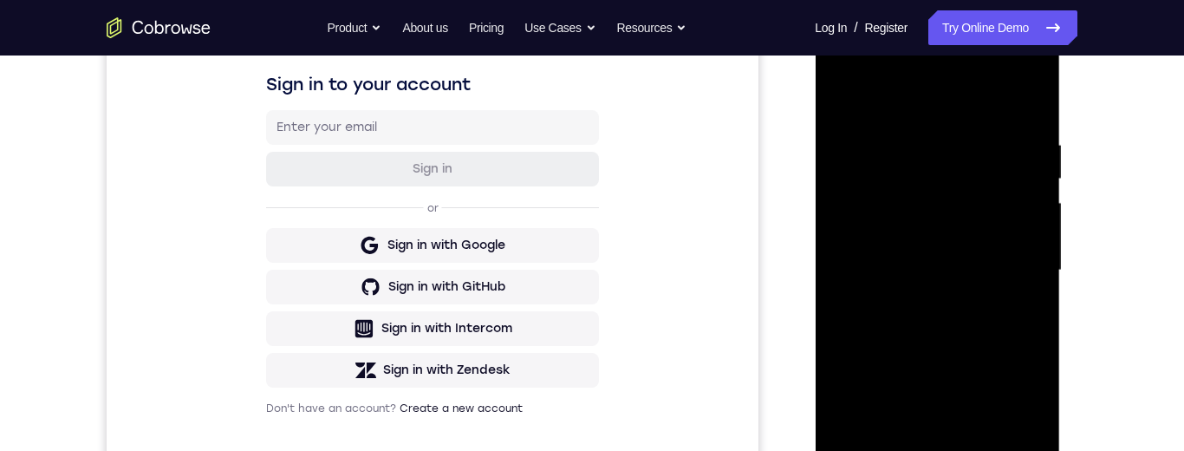
click at [942, 136] on div at bounding box center [937, 270] width 218 height 485
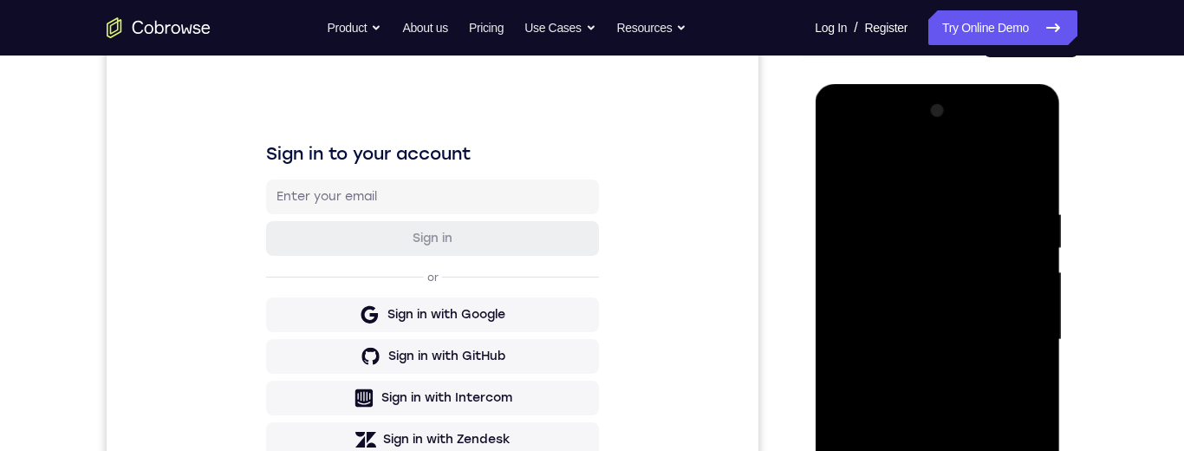
click at [1026, 140] on div at bounding box center [937, 339] width 218 height 485
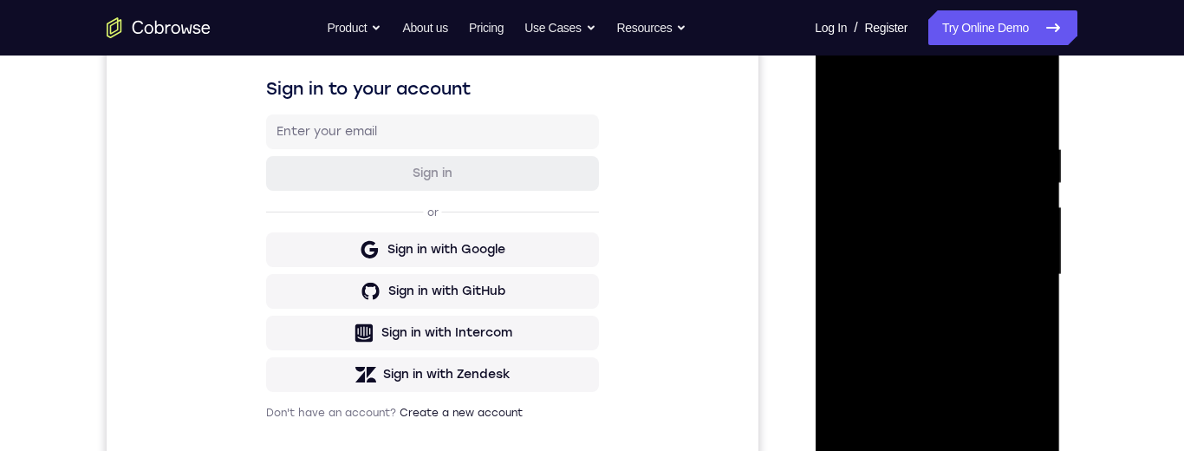
scroll to position [248, 0]
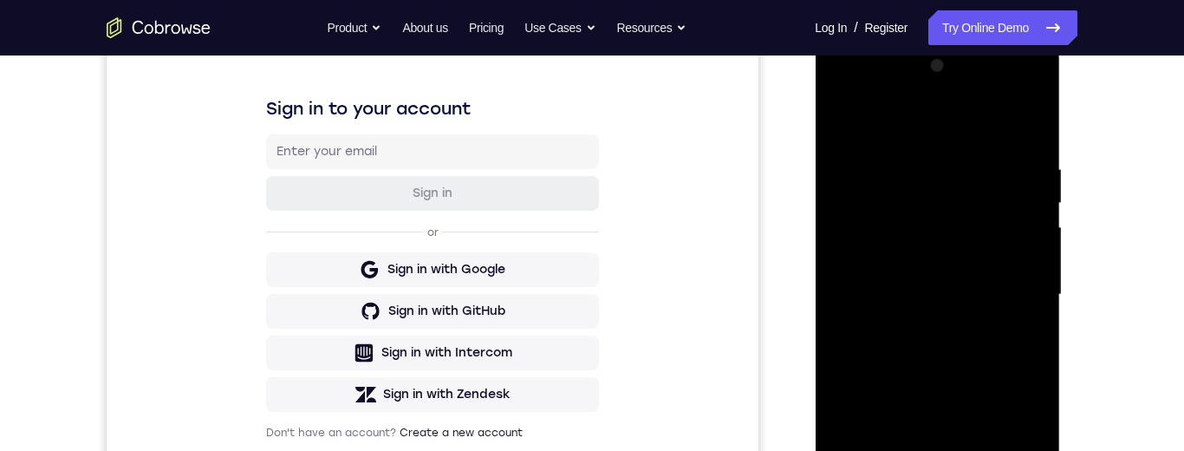
click at [846, 94] on div at bounding box center [937, 294] width 218 height 485
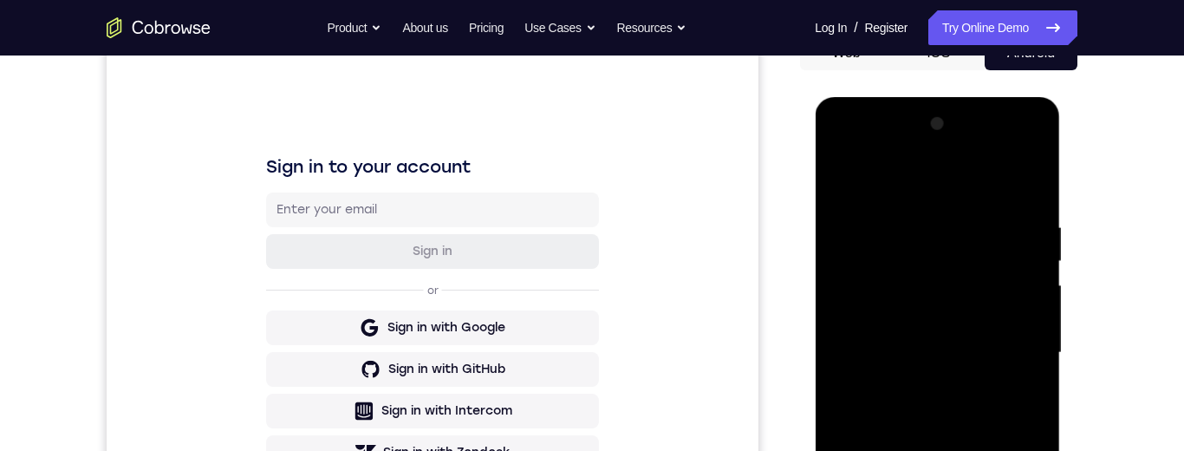
click at [845, 157] on div at bounding box center [937, 352] width 218 height 485
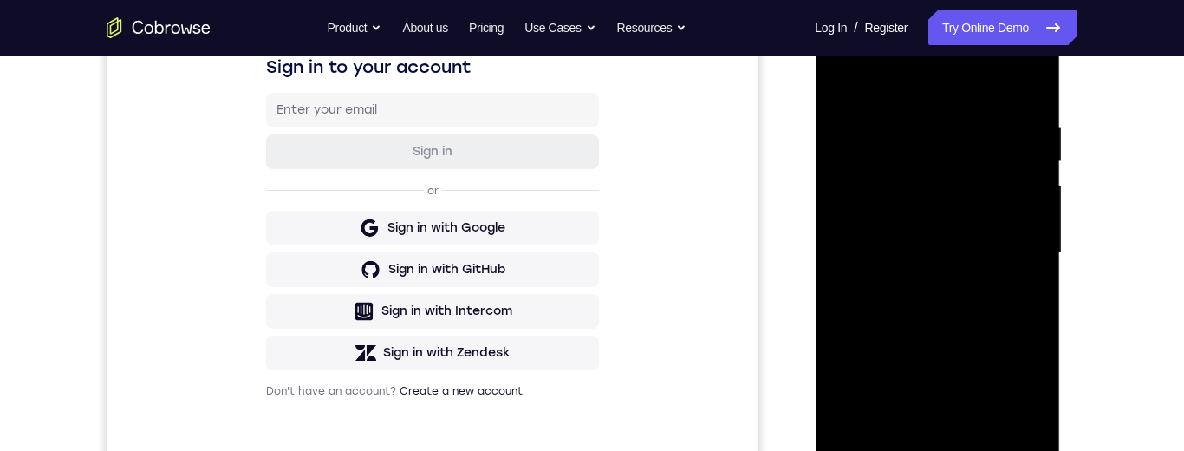
scroll to position [220, 0]
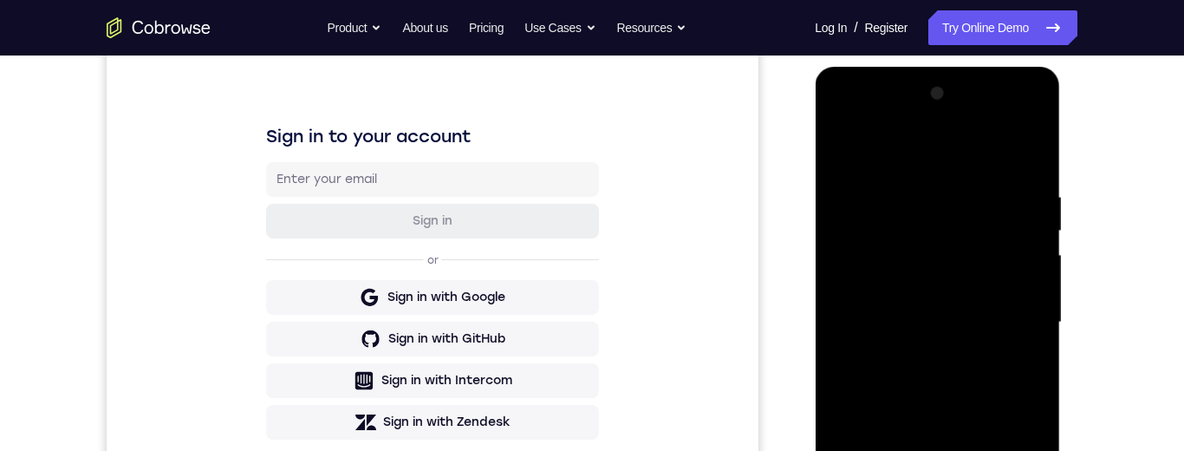
click at [916, 159] on div at bounding box center [937, 322] width 218 height 485
click at [847, 120] on div at bounding box center [937, 322] width 218 height 485
click at [844, 120] on div at bounding box center [937, 322] width 218 height 485
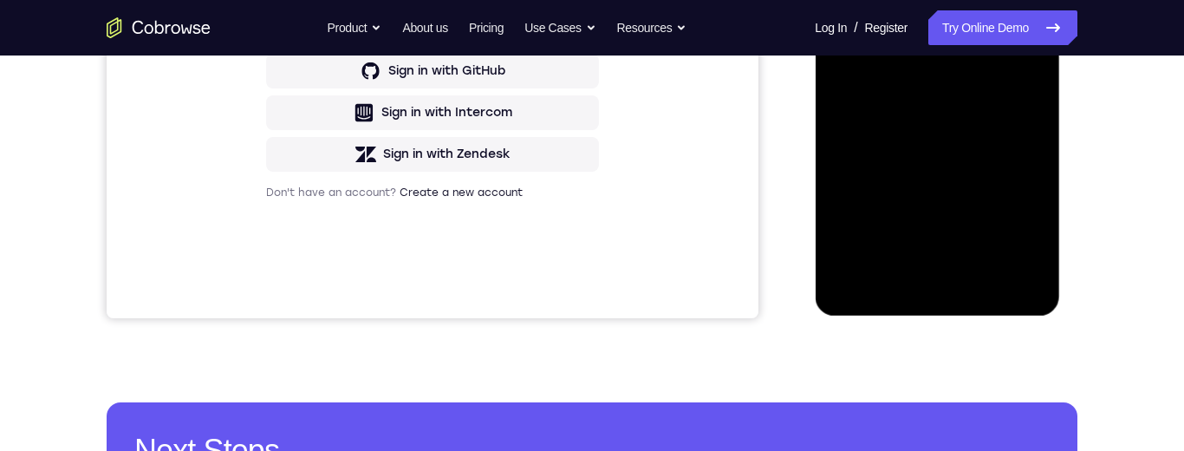
scroll to position [493, 0]
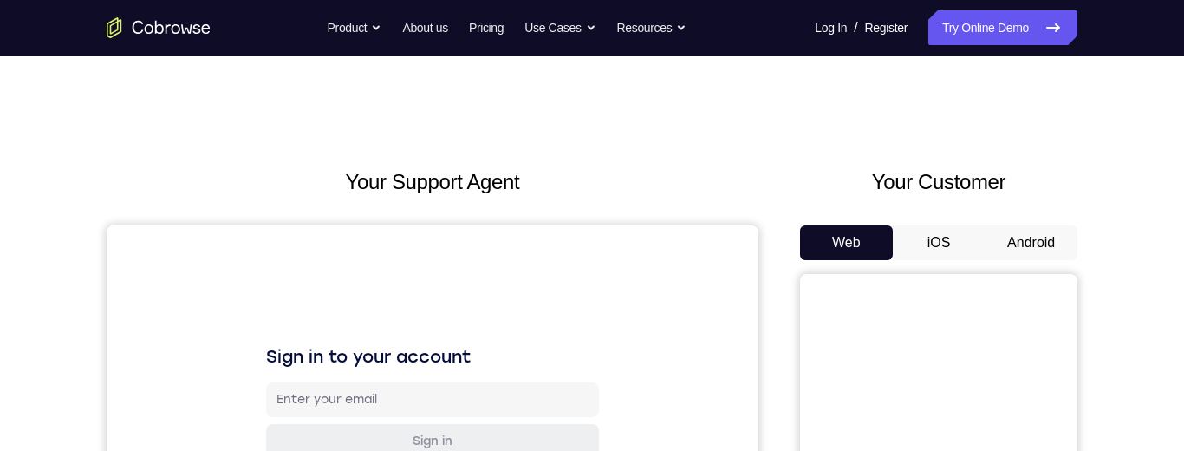
scroll to position [70, 0]
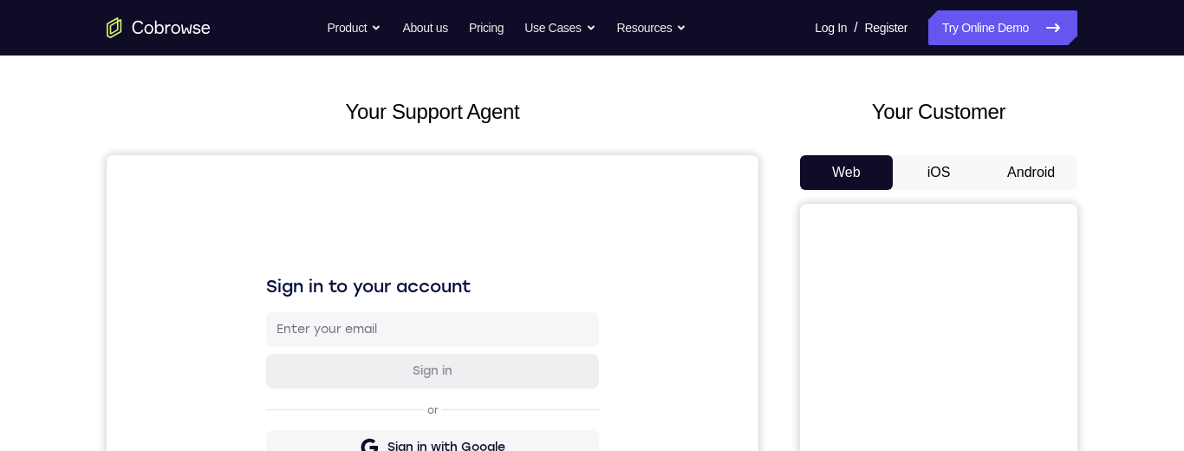
click at [1032, 166] on button "Android" at bounding box center [1030, 172] width 93 height 35
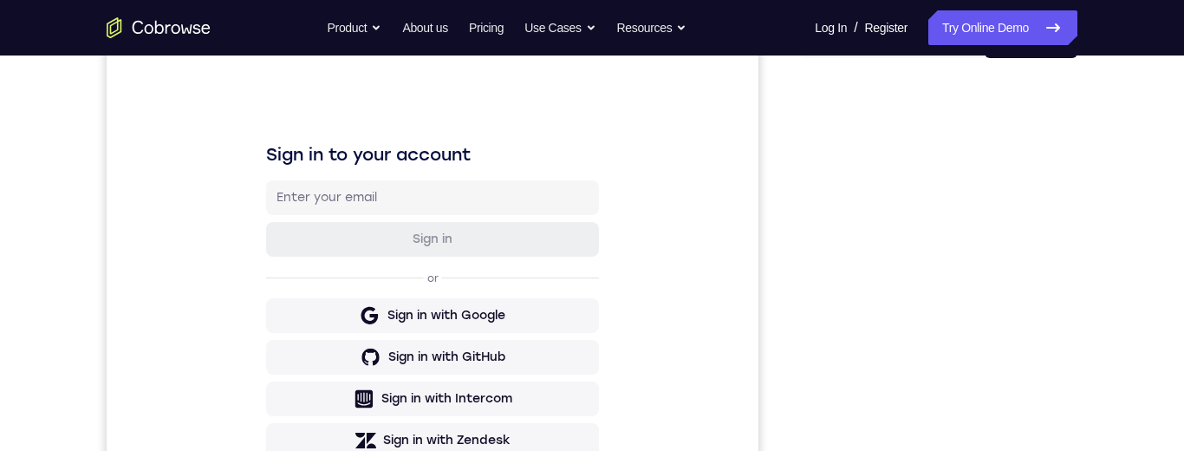
scroll to position [424, 0]
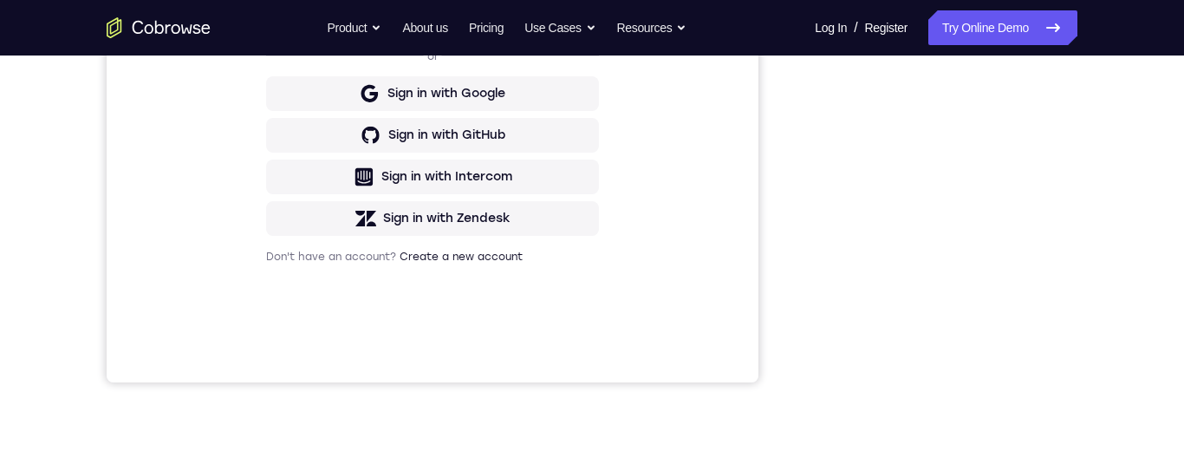
click at [66, 143] on div "Your Support Agent Your Customer Web iOS Android Next Steps We’d be happy to gi…" at bounding box center [591, 203] width 1109 height 1143
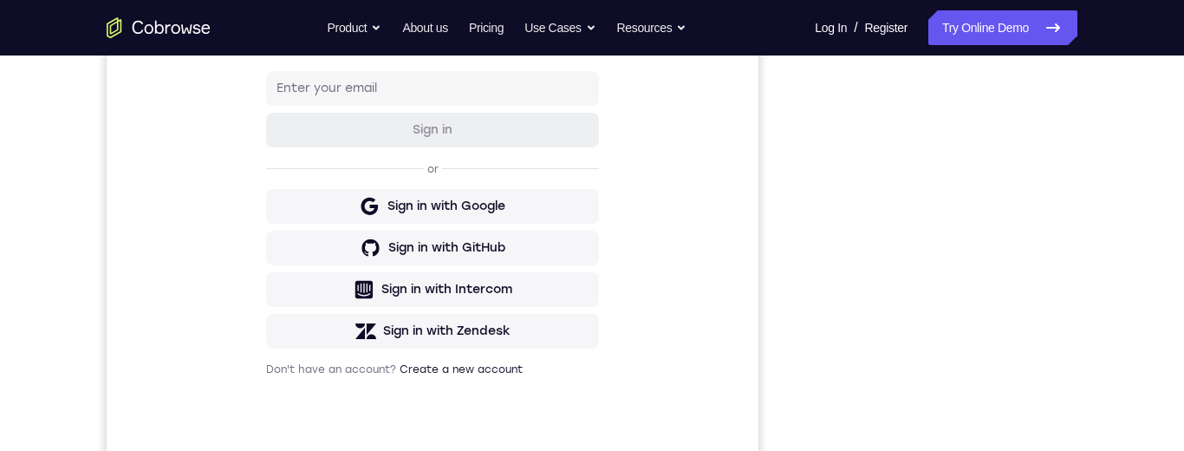
scroll to position [245, 0]
